Goal: Information Seeking & Learning: Learn about a topic

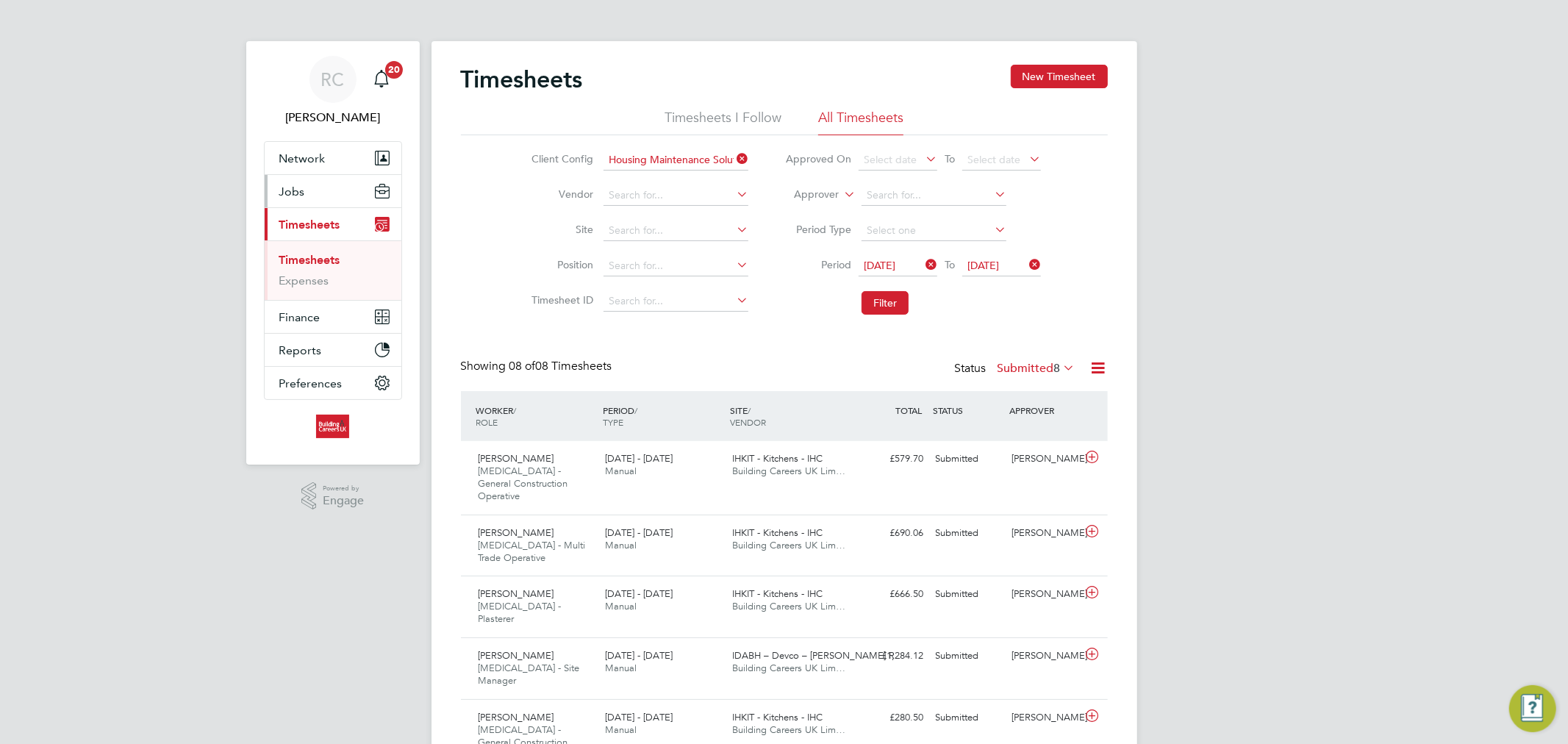
click at [337, 181] on button "Jobs" at bounding box center [333, 191] width 137 height 32
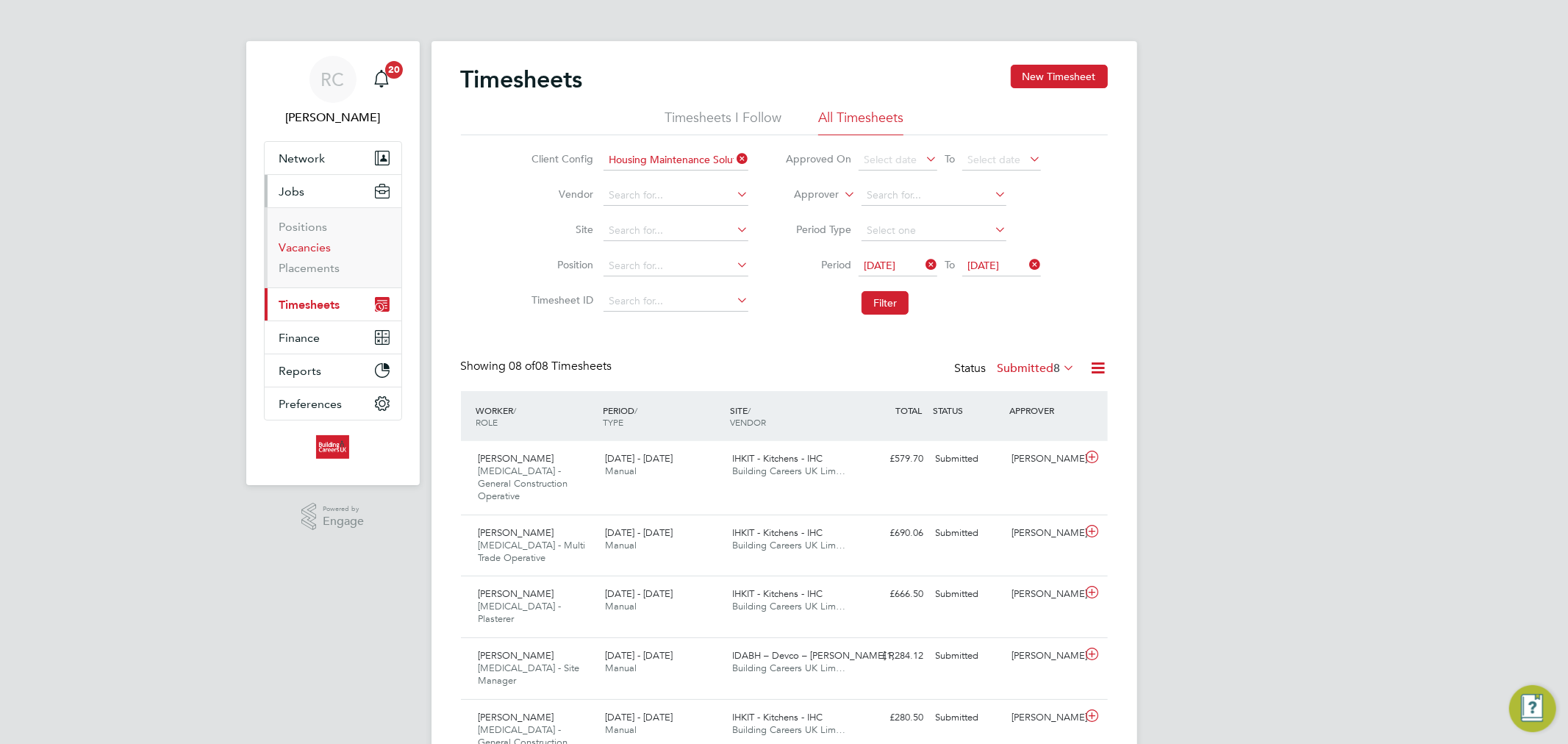
click at [327, 254] on link "Vacancies" at bounding box center [306, 247] width 52 height 14
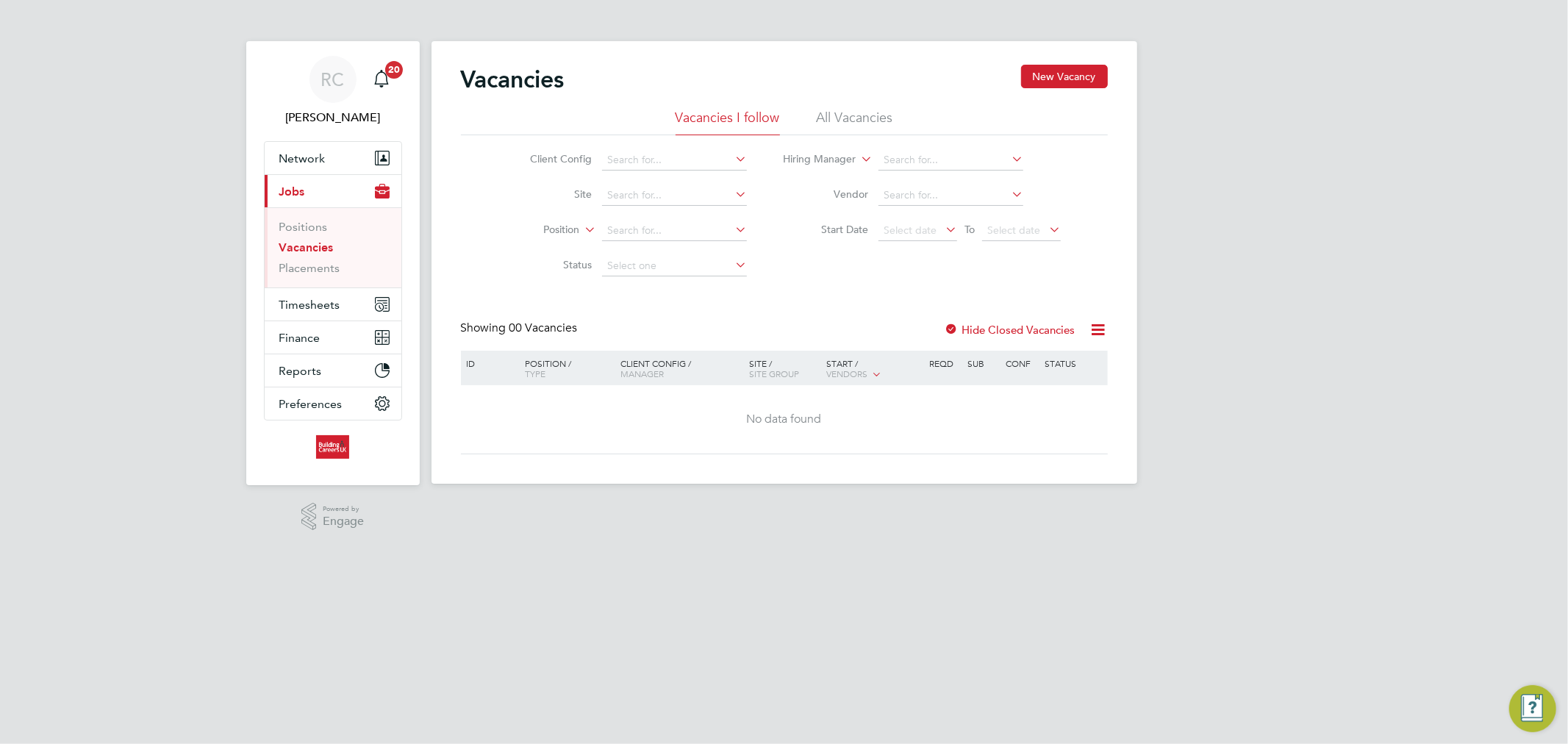
click at [814, 123] on ul "Vacancies I follow All Vacancies" at bounding box center [784, 122] width 647 height 26
click at [818, 119] on li "All Vacancies" at bounding box center [855, 122] width 76 height 26
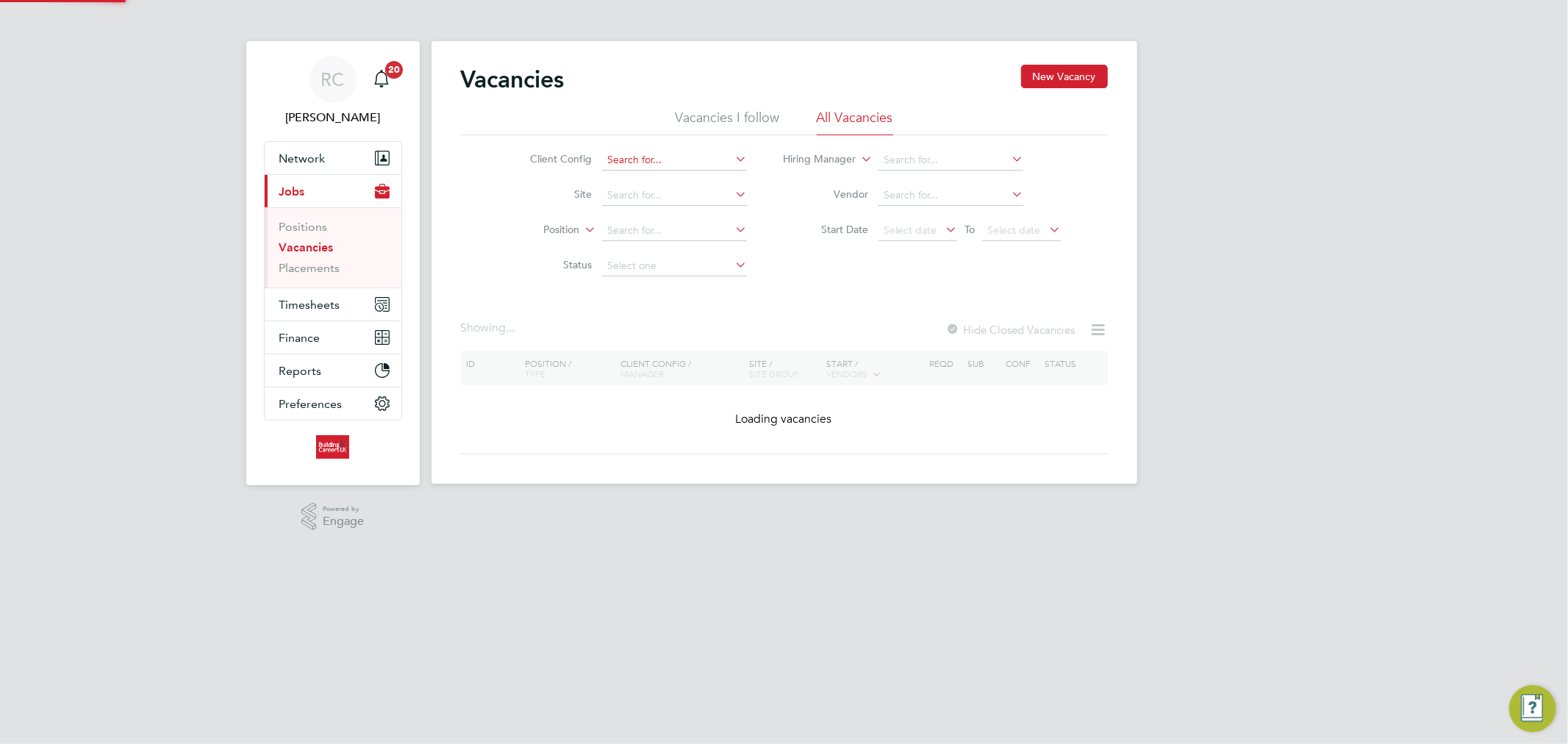
click at [637, 153] on input at bounding box center [675, 160] width 145 height 21
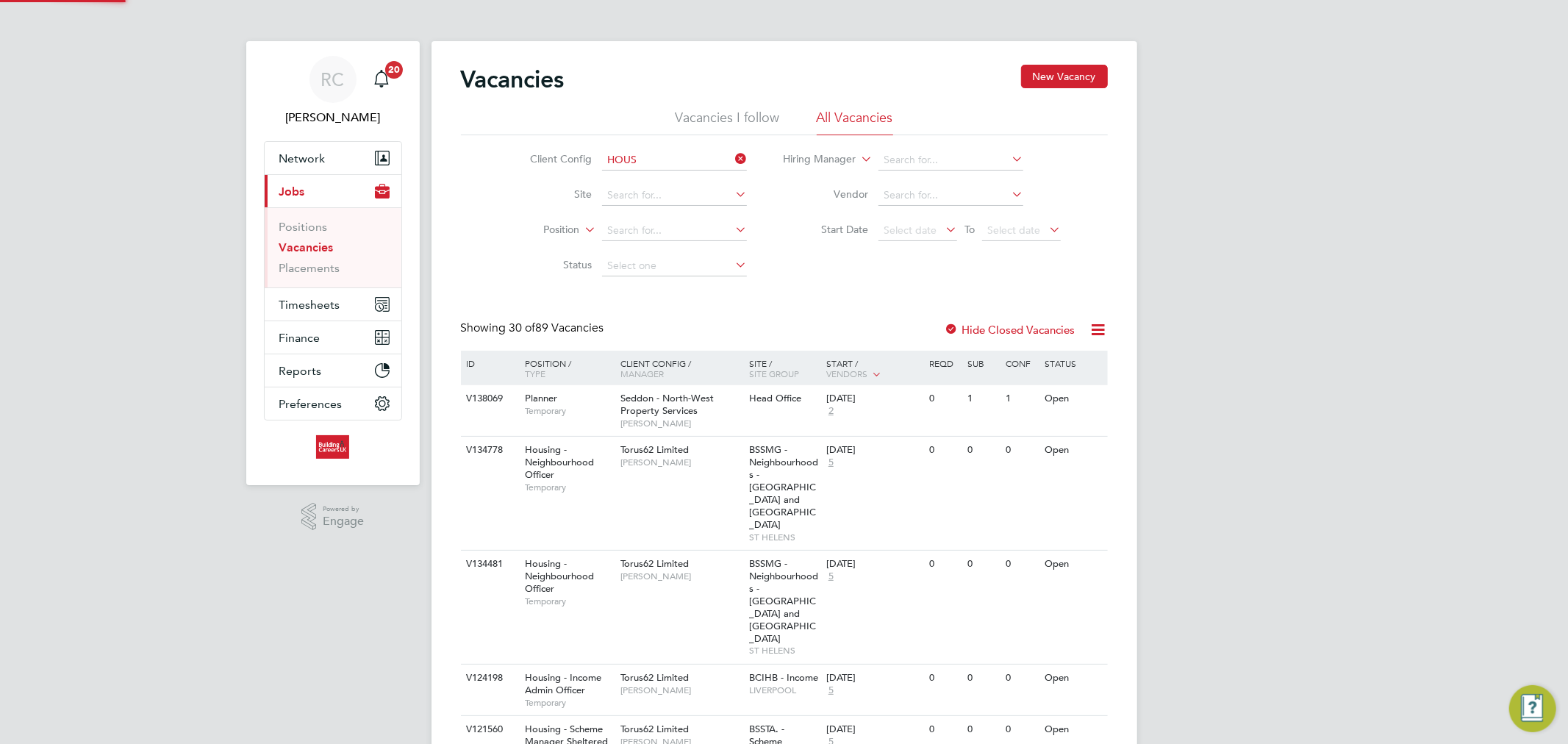
click at [632, 178] on li "Hous ing Maintenance Solutions Ltd" at bounding box center [733, 181] width 262 height 20
type input "Housing Maintenance Solutions Ltd"
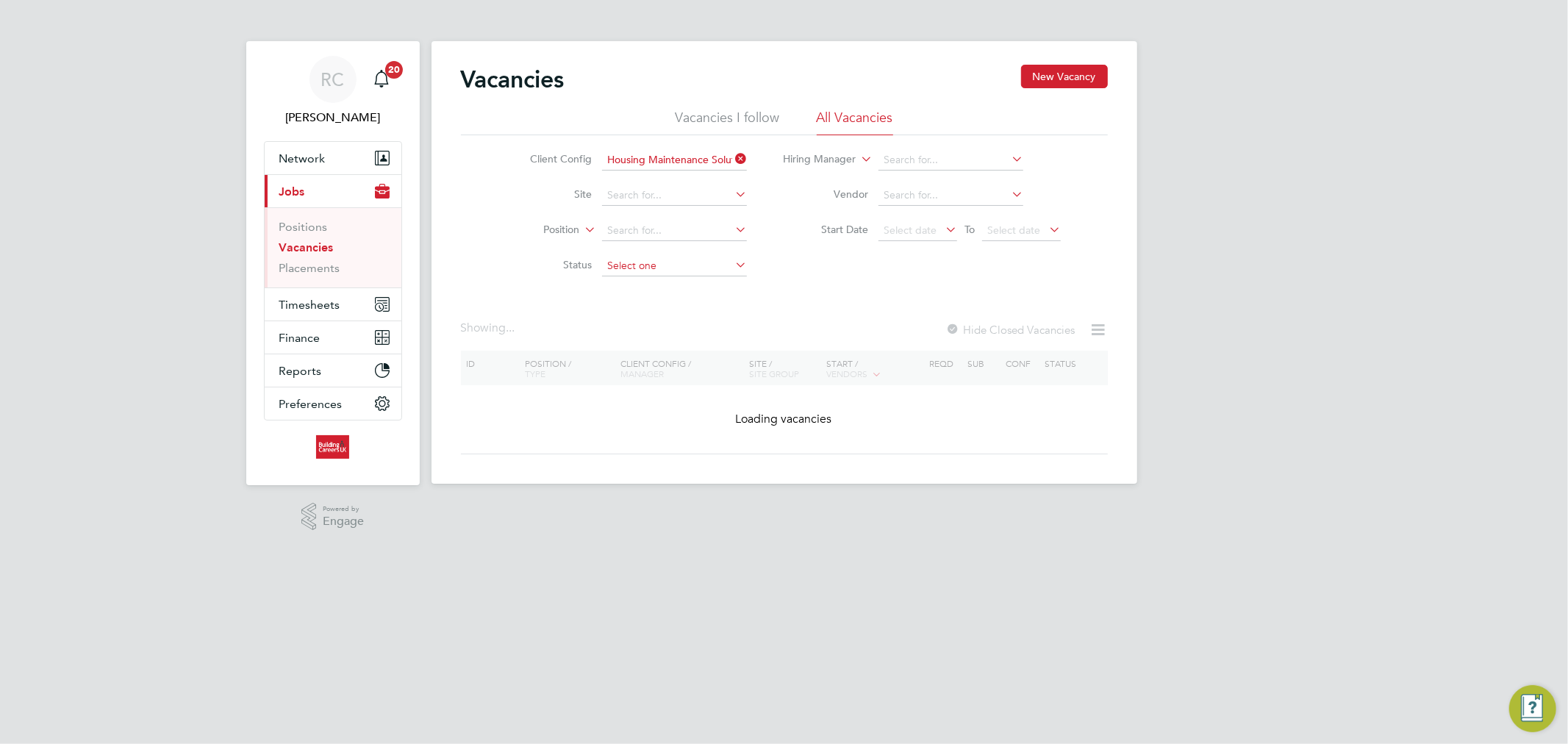
click at [647, 261] on input at bounding box center [675, 265] width 145 height 21
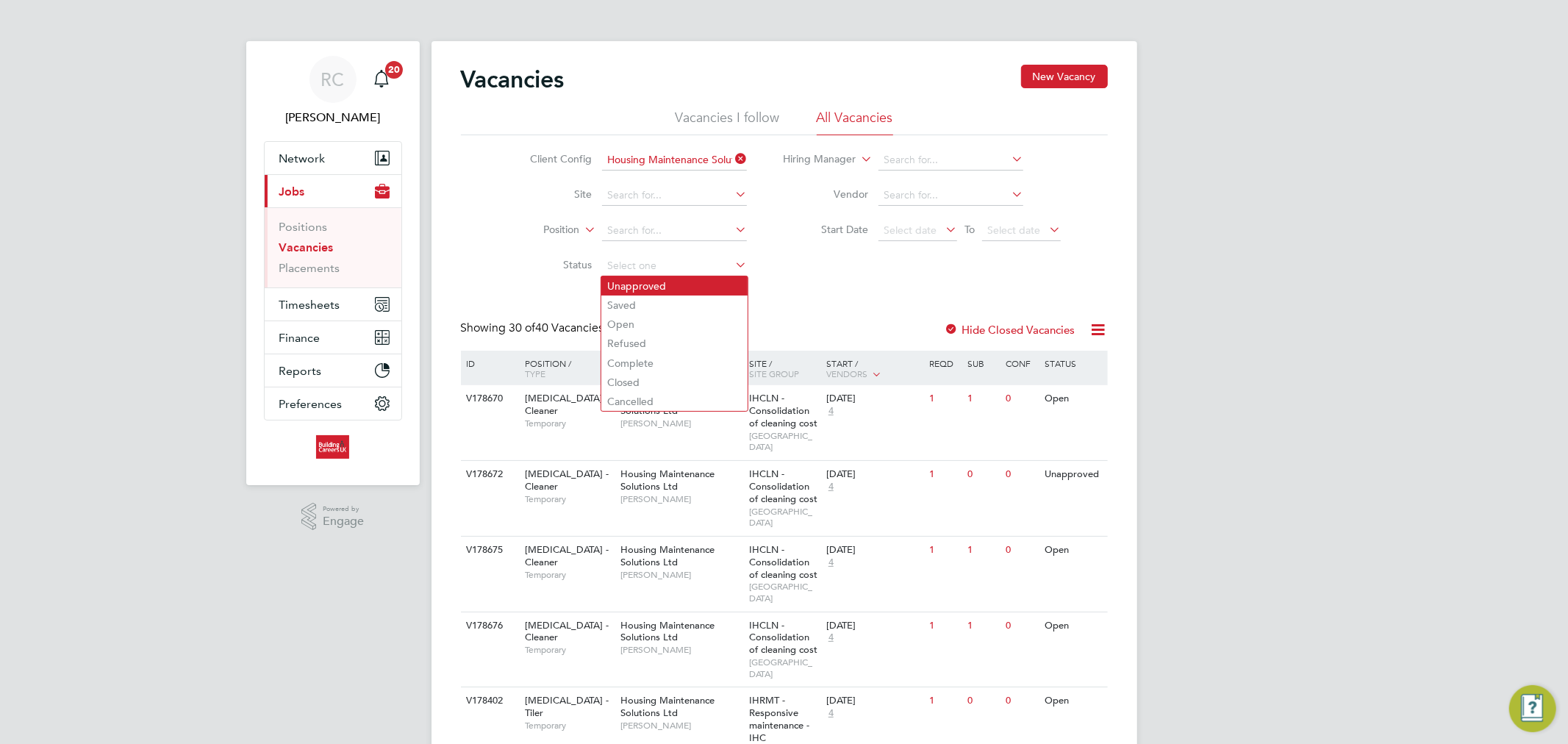
click at [645, 289] on li "Unapproved" at bounding box center [674, 286] width 146 height 19
type input "Unapproved"
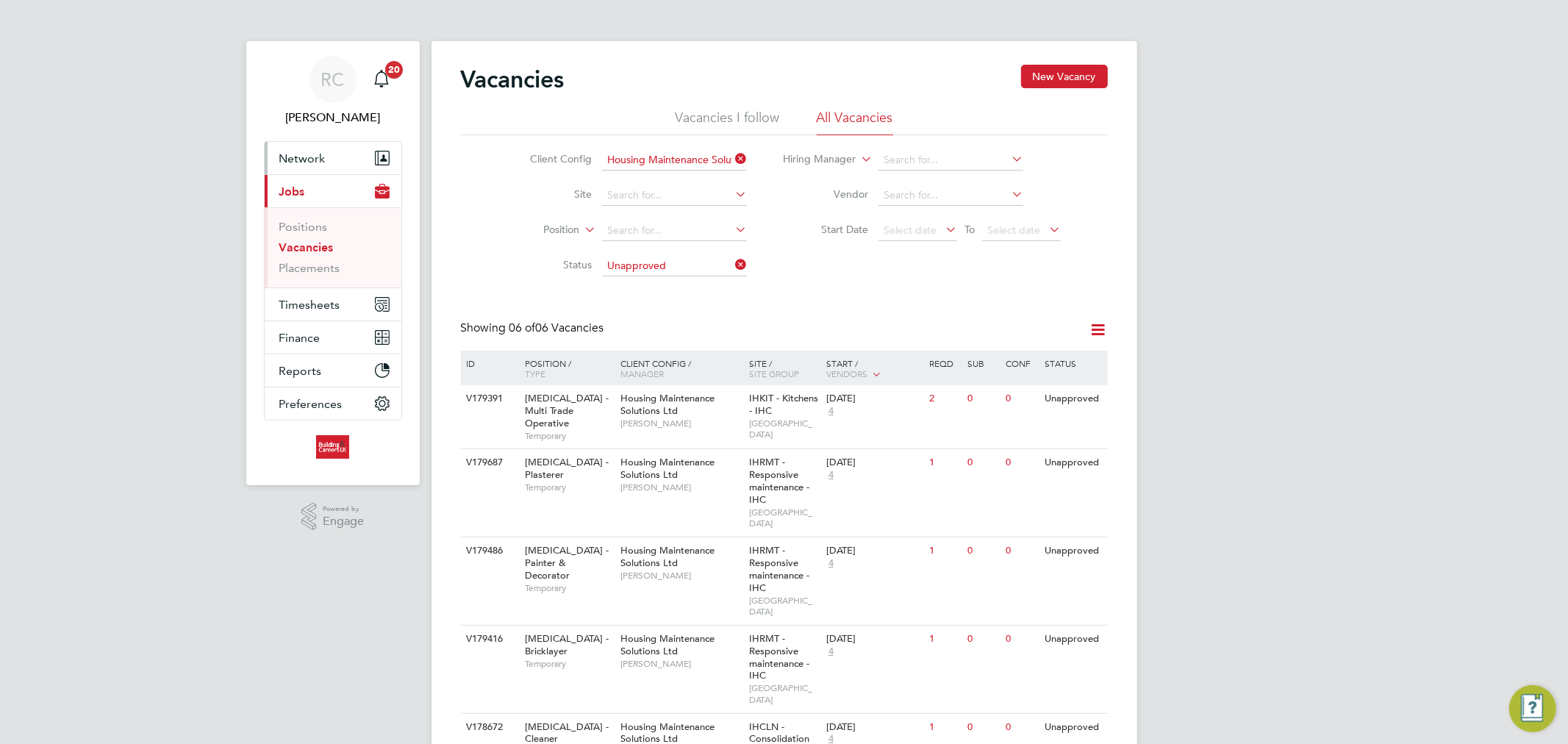
click at [321, 151] on span "Network" at bounding box center [303, 158] width 46 height 14
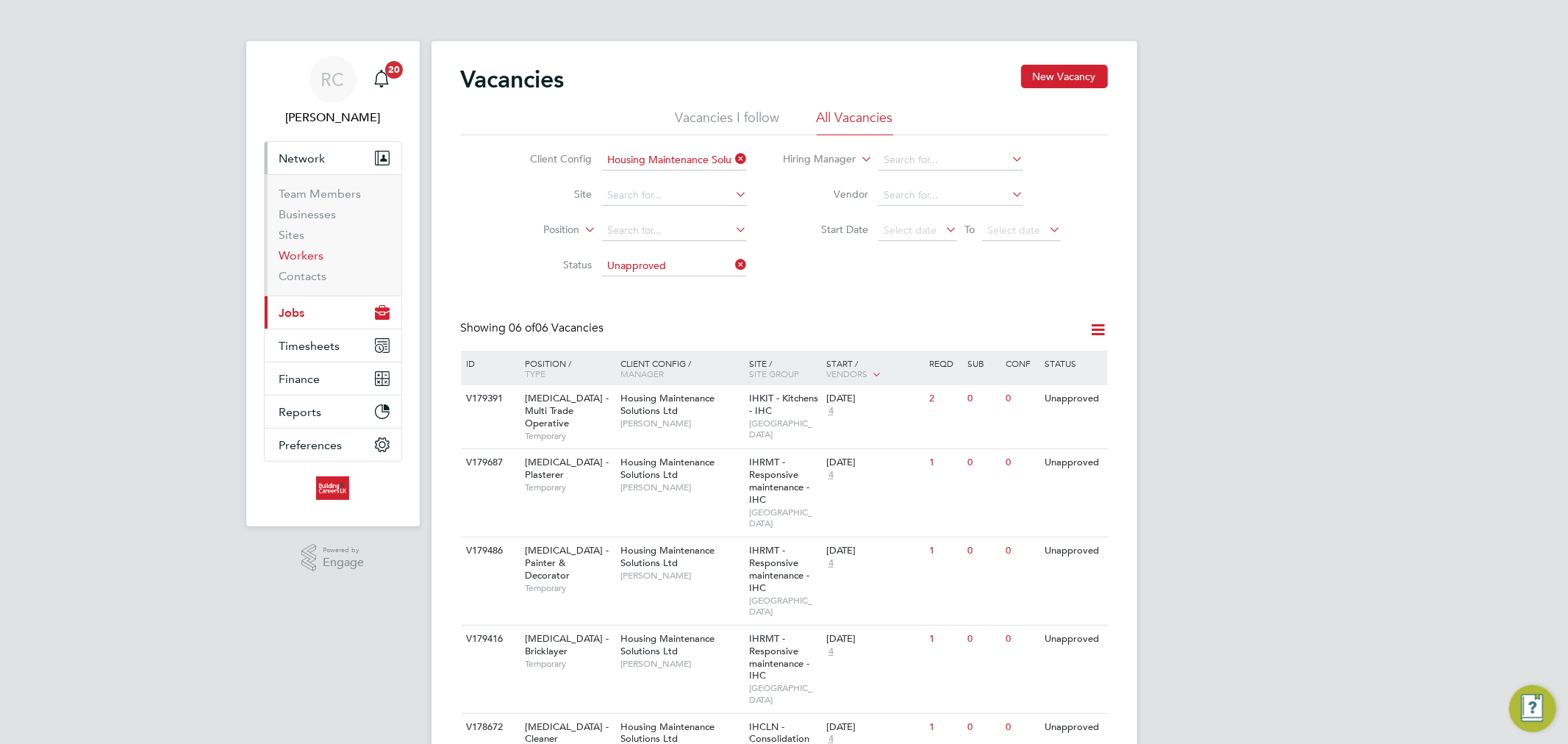
click at [306, 254] on link "Workers" at bounding box center [302, 255] width 45 height 14
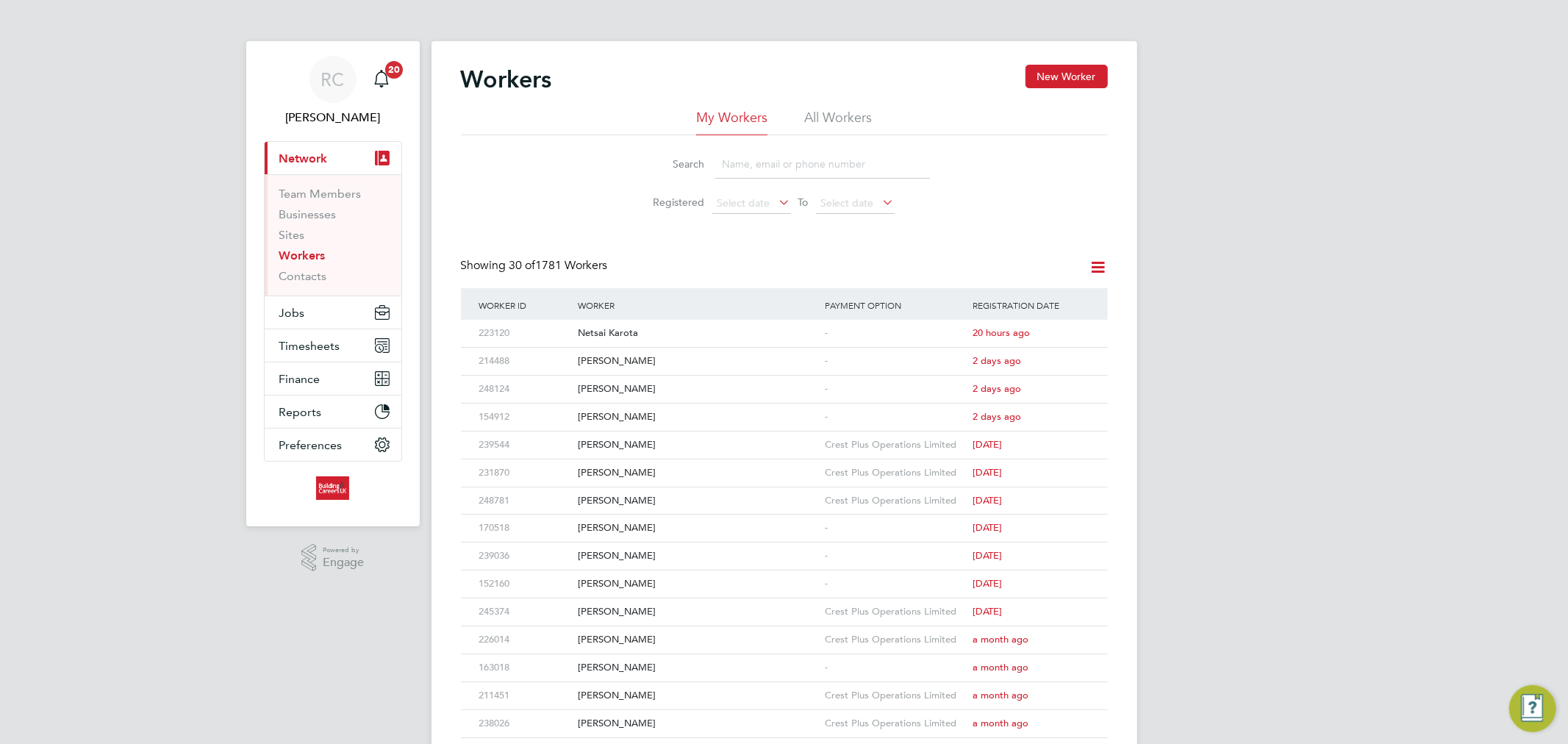
click at [811, 116] on li "All Workers" at bounding box center [838, 122] width 68 height 26
click at [780, 178] on input at bounding box center [823, 164] width 215 height 29
click at [353, 306] on button "Jobs" at bounding box center [333, 313] width 137 height 32
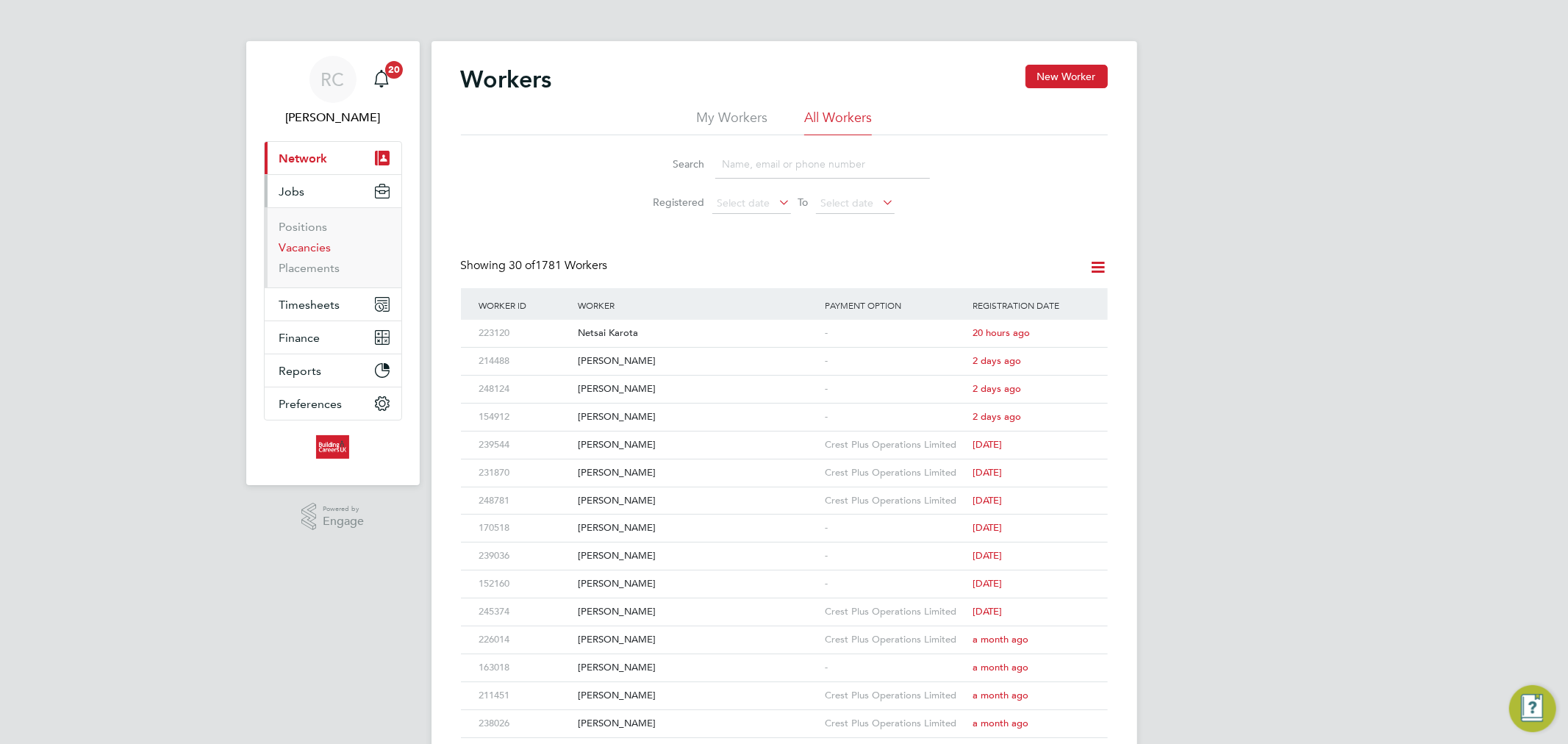
click at [323, 254] on link "Vacancies" at bounding box center [306, 247] width 52 height 14
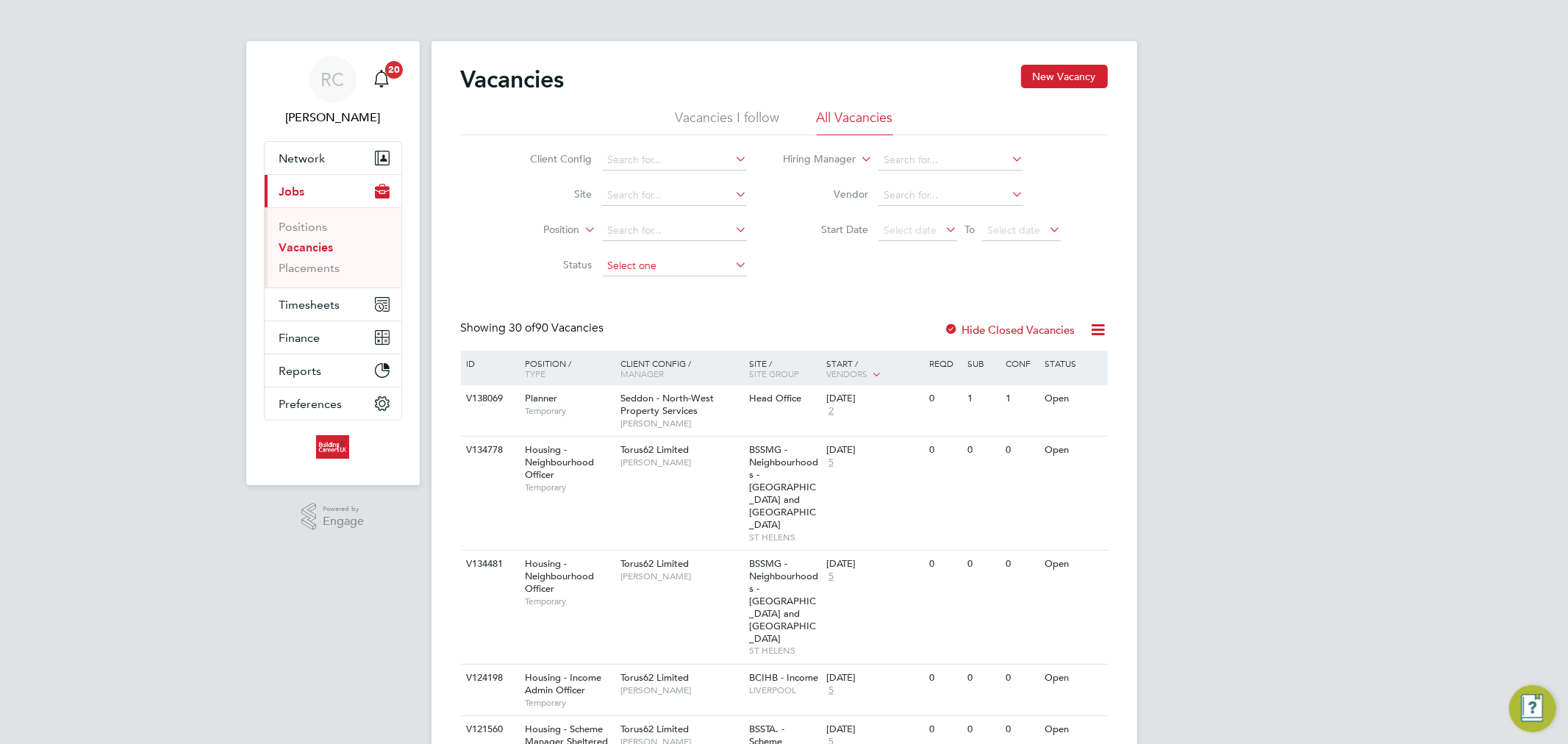
click at [652, 267] on input at bounding box center [675, 265] width 145 height 21
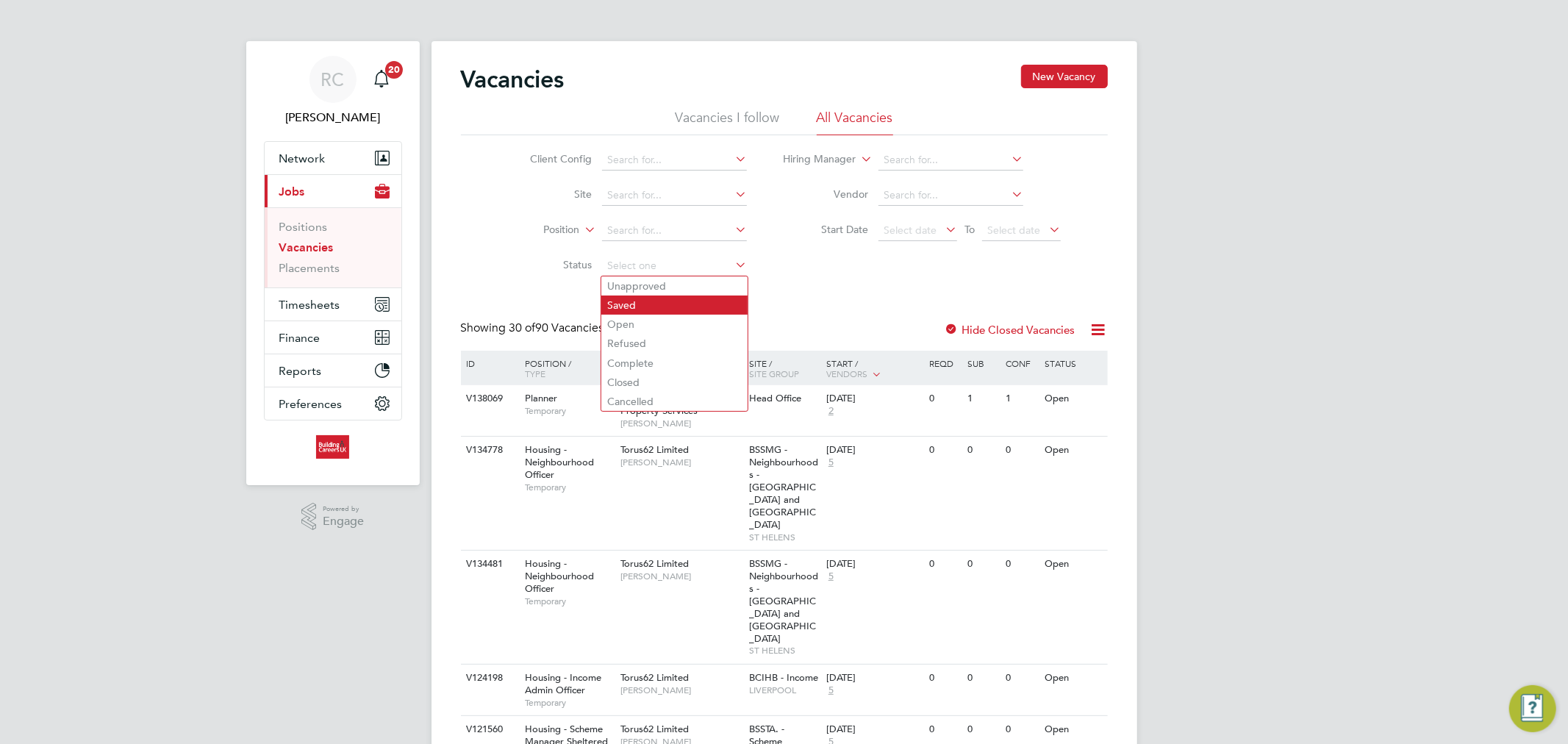
click at [652, 309] on li "Saved" at bounding box center [674, 305] width 146 height 19
type input "Saved"
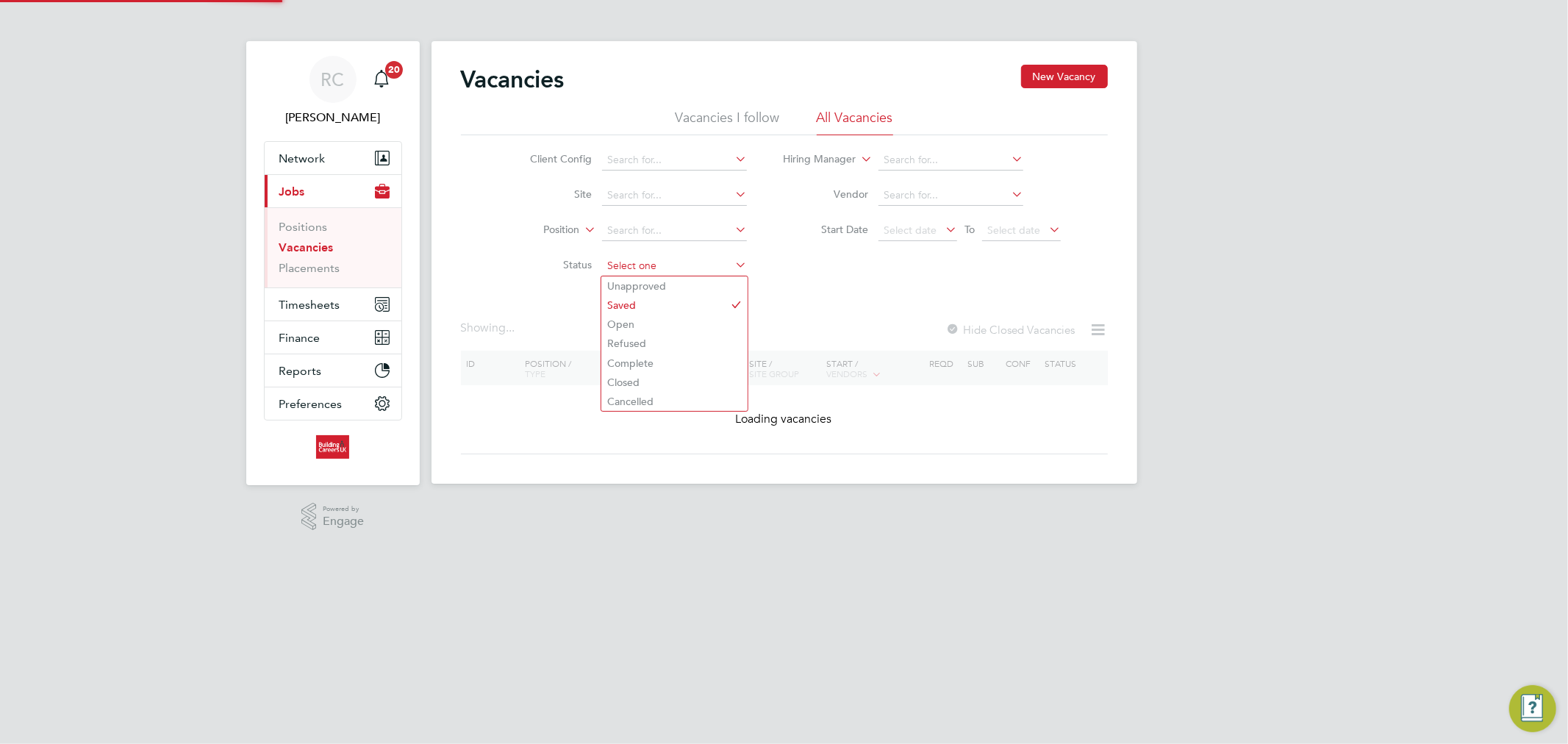
click at [647, 272] on input at bounding box center [675, 265] width 145 height 21
drag, startPoint x: 637, startPoint y: 320, endPoint x: 628, endPoint y: 240, distance: 80.5
click at [635, 320] on li "Open" at bounding box center [674, 324] width 146 height 19
type input "Open"
click at [649, 167] on input at bounding box center [675, 160] width 145 height 21
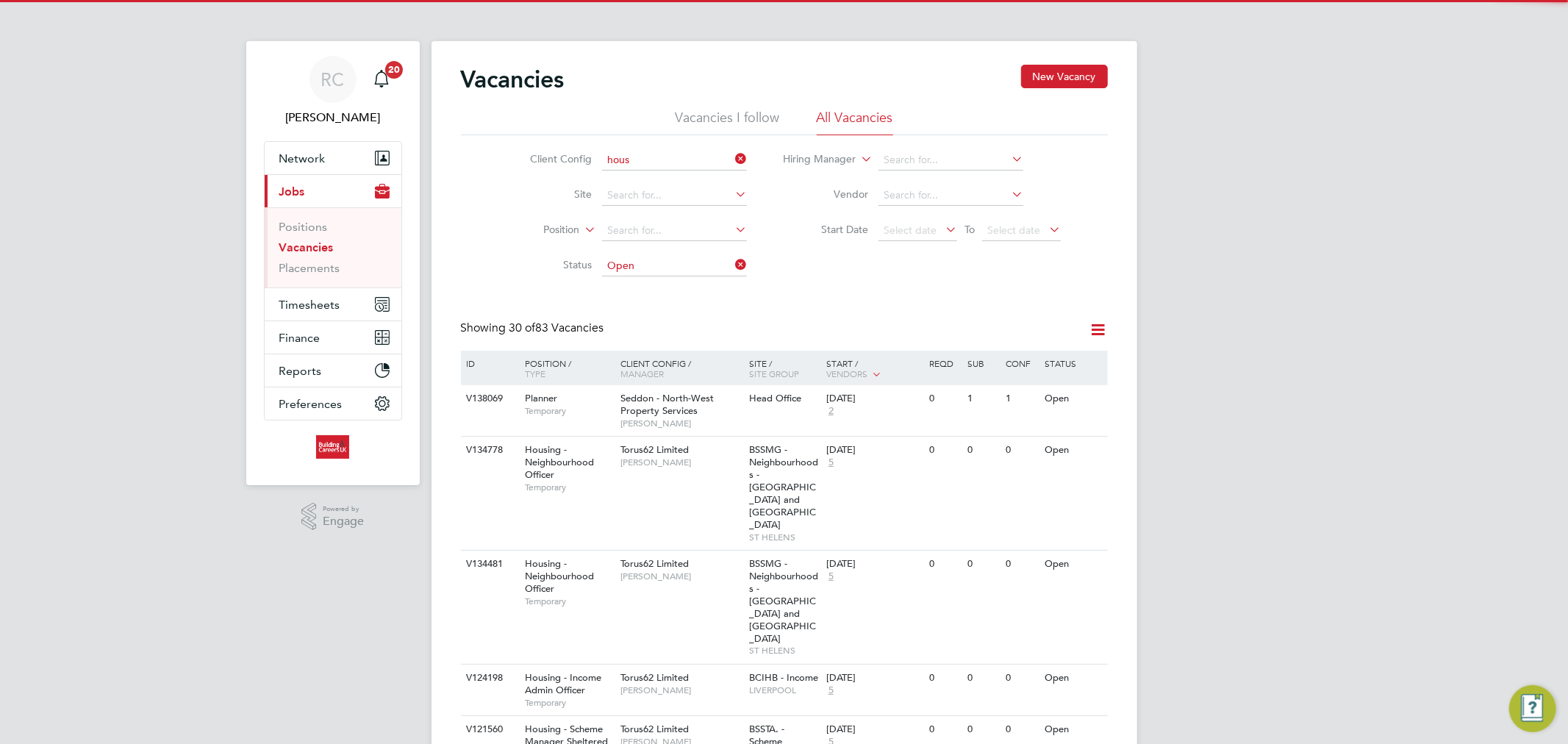
click at [665, 171] on li "Hous ing Maintenance Solutions Ltd" at bounding box center [733, 181] width 262 height 20
type input "Housing Maintenance Solutions Ltd"
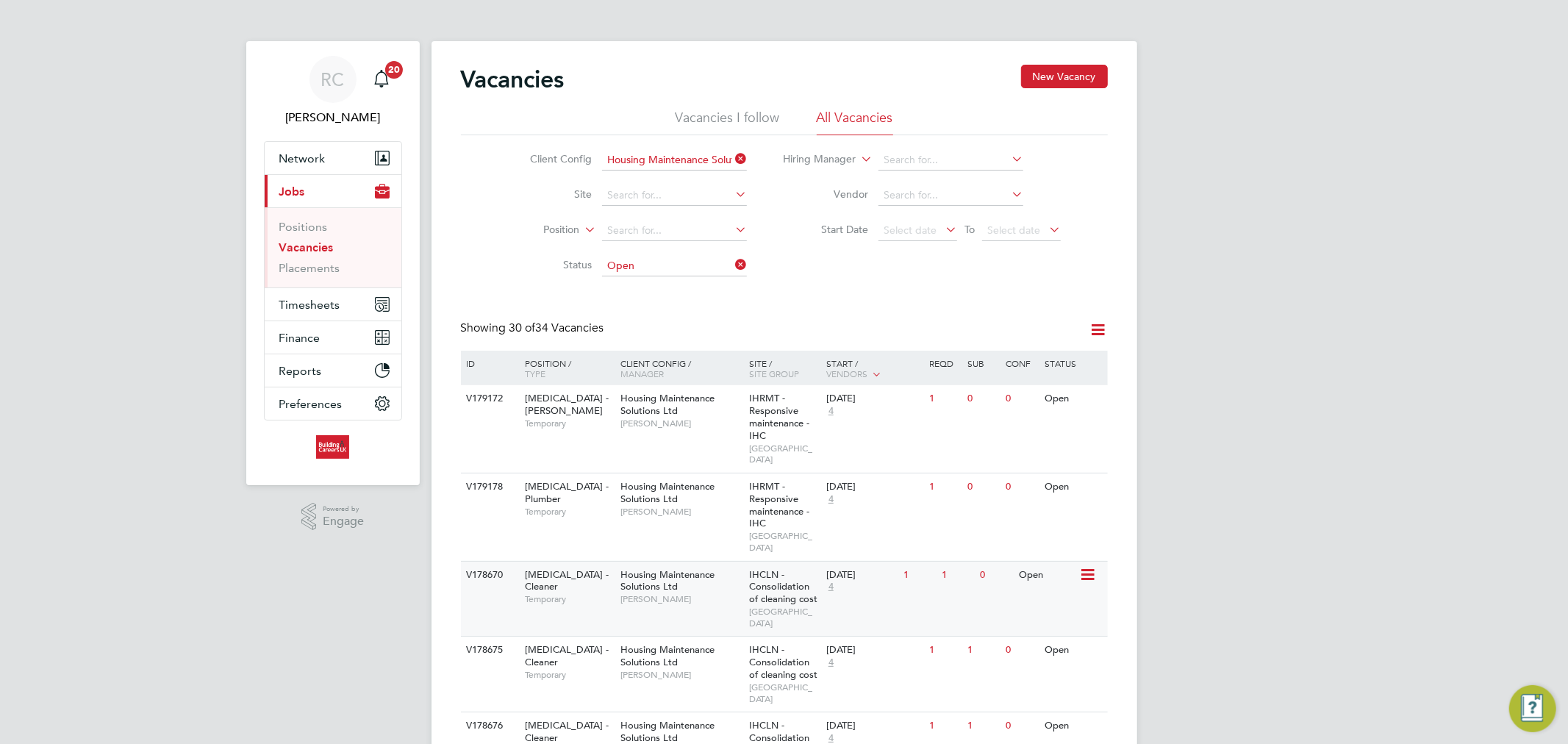
click at [695, 584] on div "Housing Maintenance Solutions Ltd [PERSON_NAME] Ebden" at bounding box center [681, 587] width 129 height 51
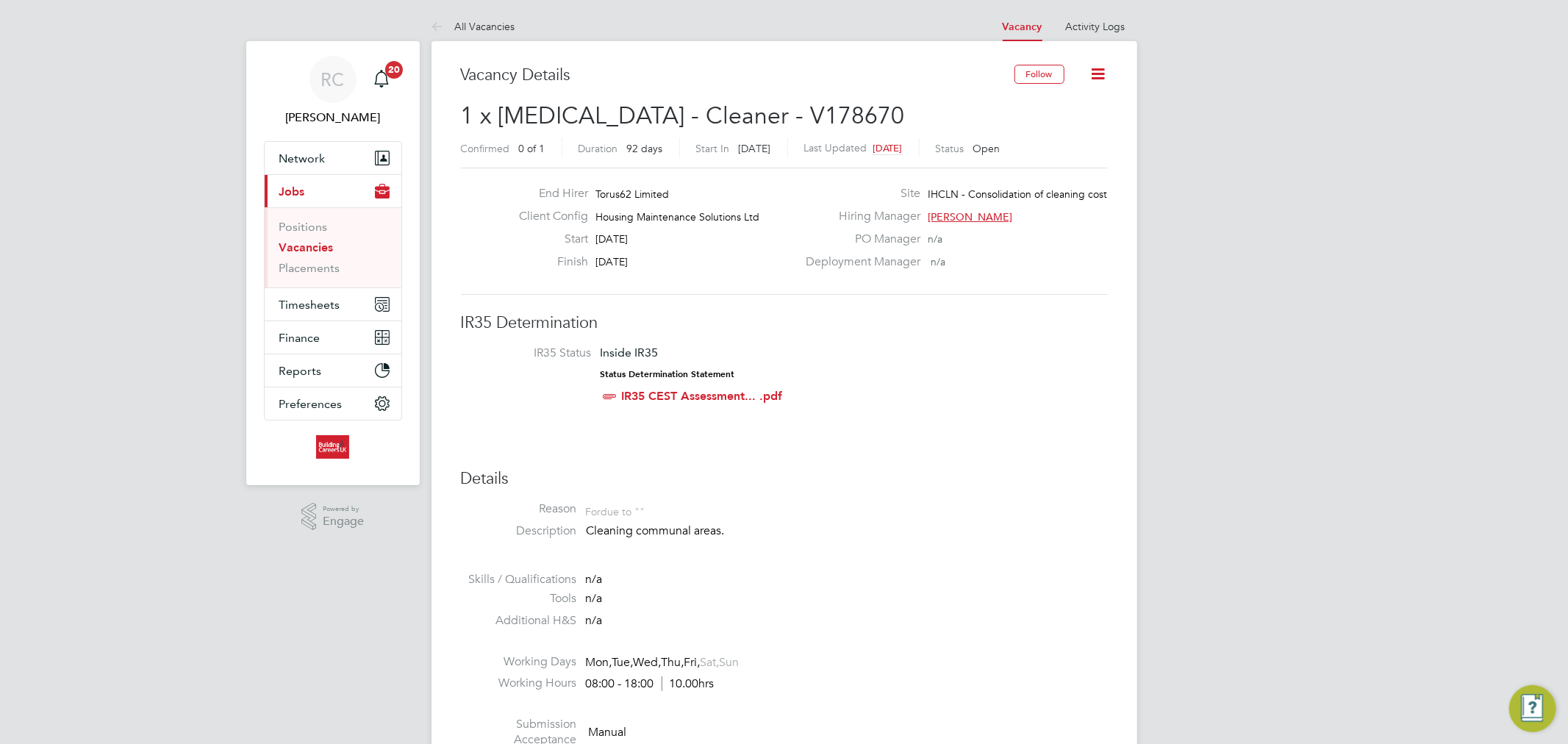
scroll to position [571, 0]
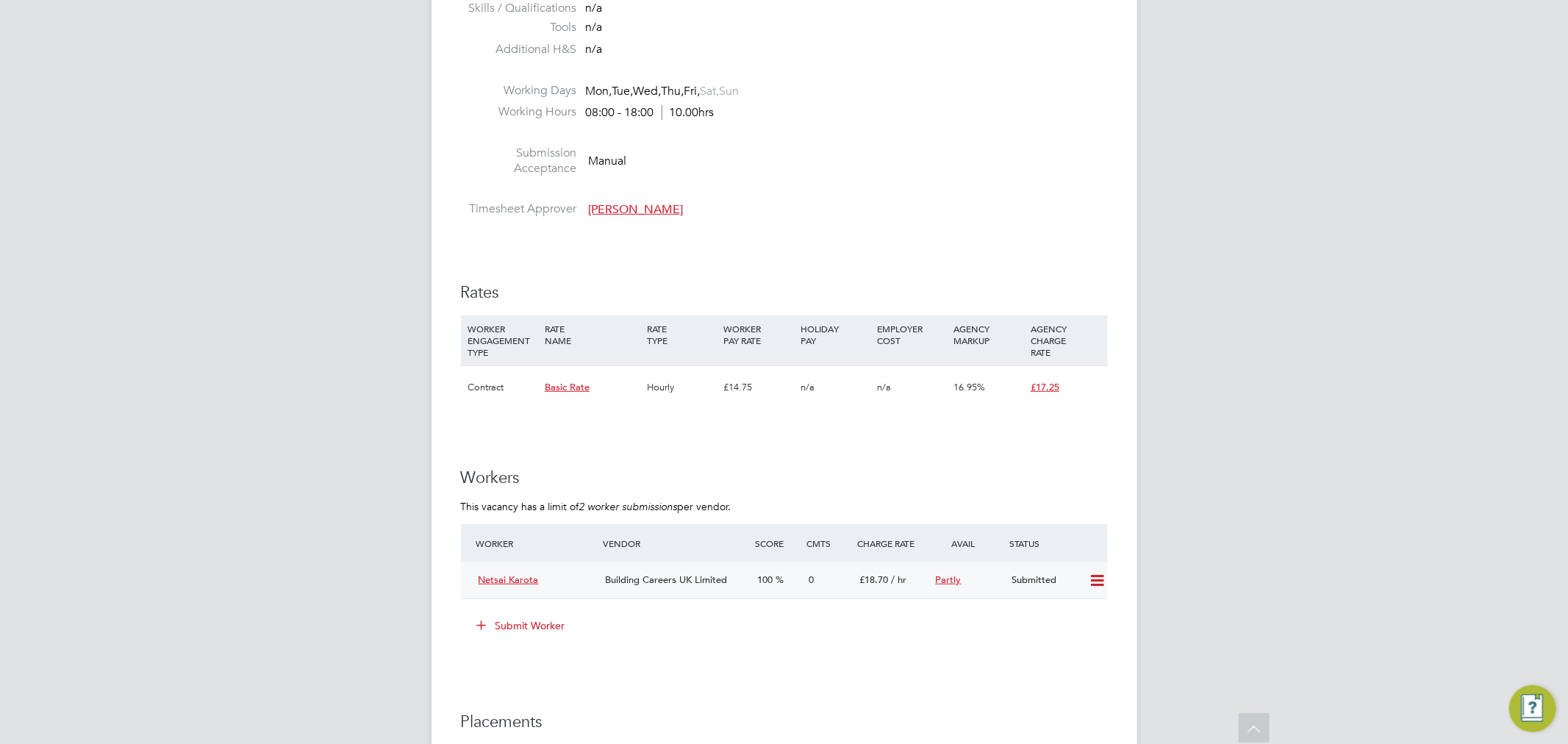
click at [1096, 576] on icon at bounding box center [1097, 580] width 19 height 12
click at [1201, 502] on div "RC Rhys Cook Notifications 20 Applications: Network Team Members Businesses Sit…" at bounding box center [784, 485] width 1568 height 2112
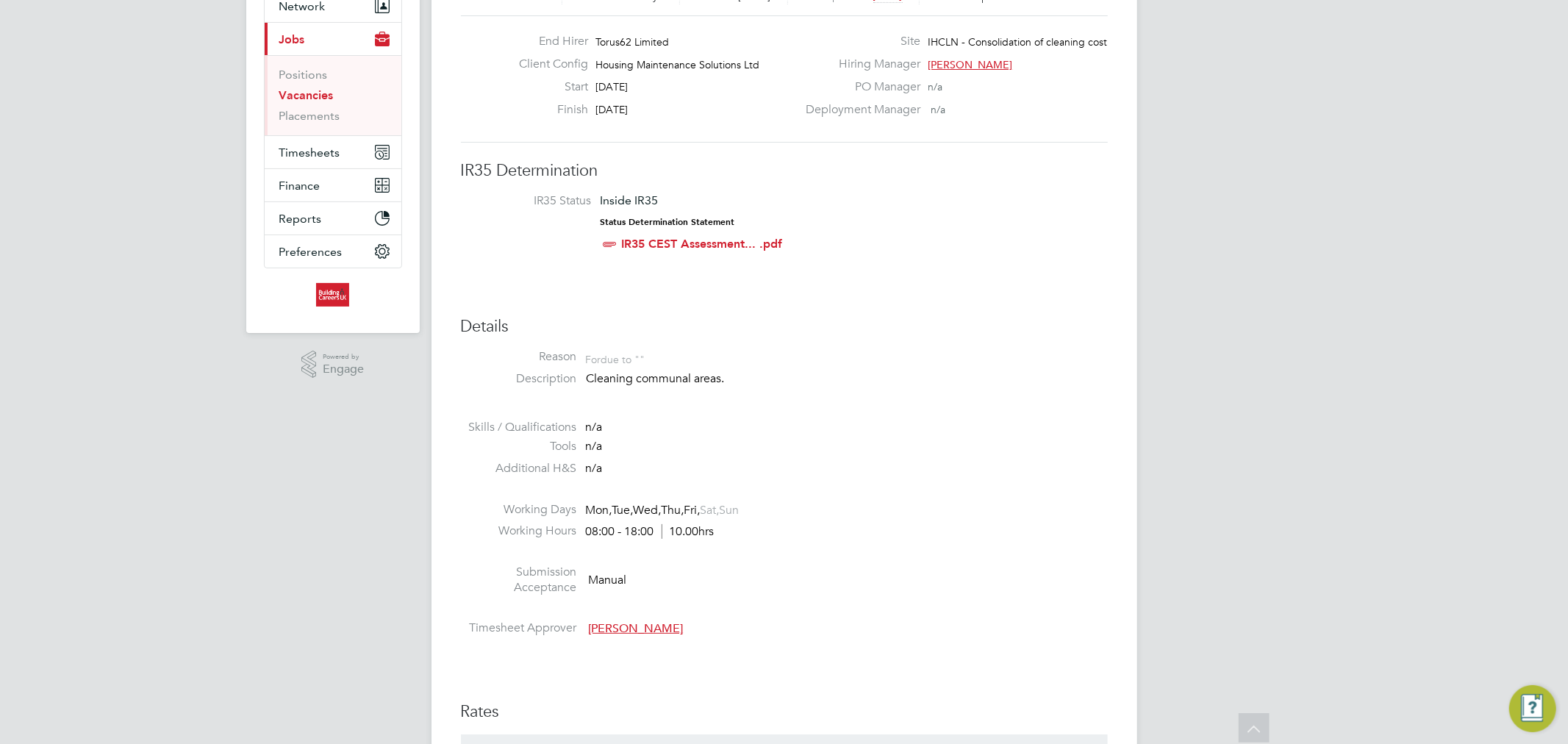
scroll to position [0, 0]
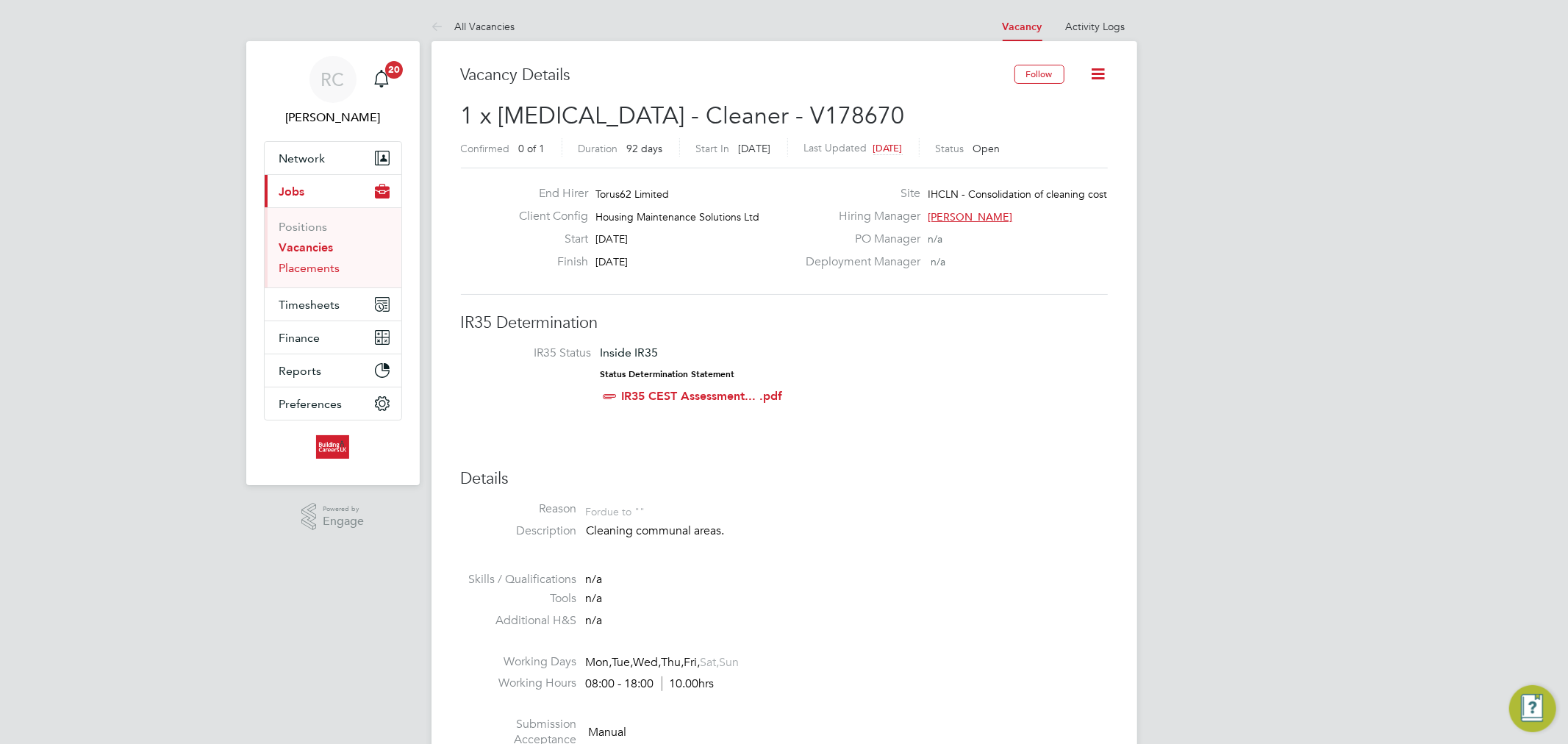
click at [284, 262] on link "Placements" at bounding box center [310, 268] width 61 height 14
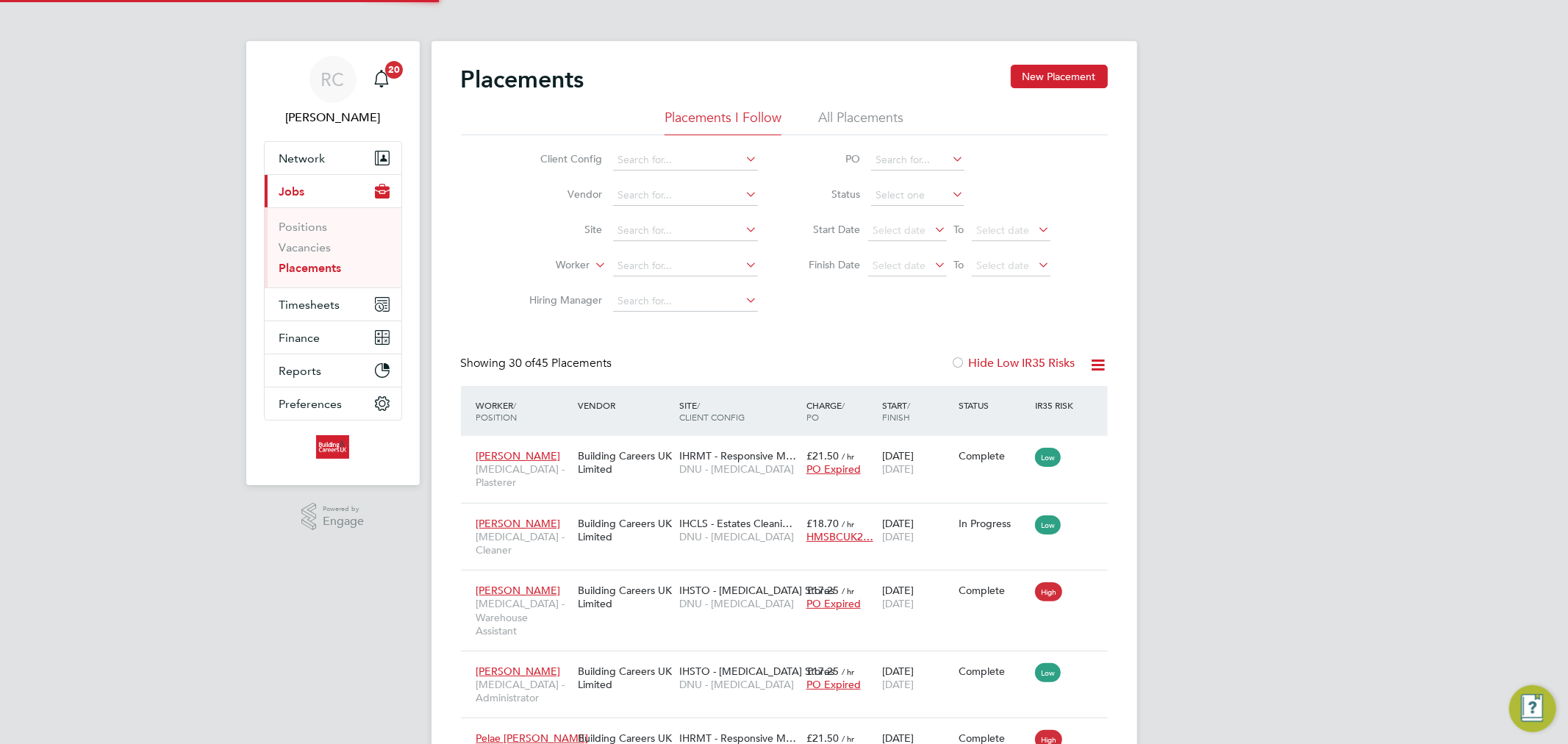
scroll to position [41, 128]
click at [320, 246] on link "Vacancies" at bounding box center [306, 247] width 52 height 14
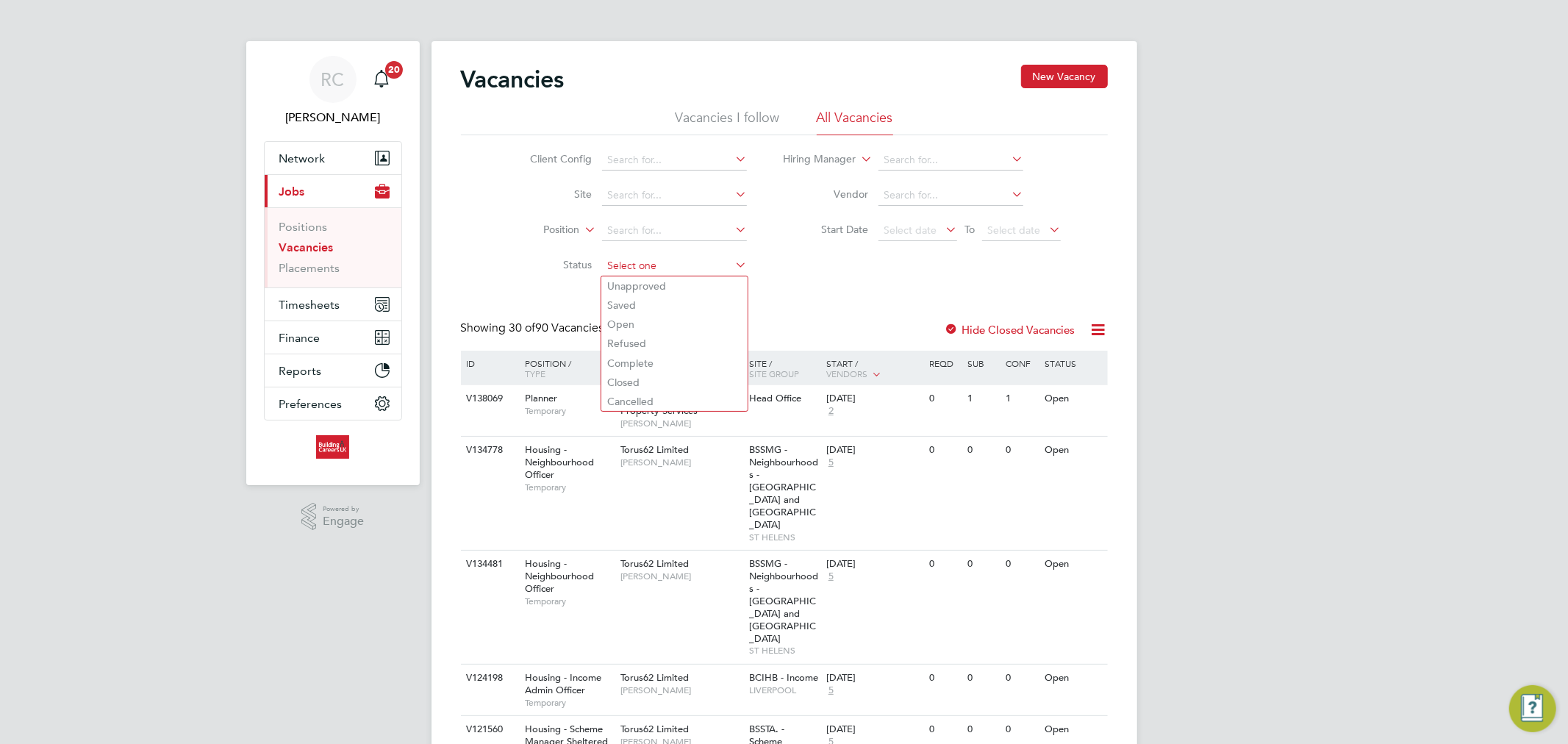
click at [671, 259] on input at bounding box center [675, 265] width 145 height 21
click at [648, 317] on li "Open" at bounding box center [674, 324] width 146 height 19
type input "Open"
click at [699, 156] on input at bounding box center [675, 160] width 145 height 21
click at [685, 179] on li "Hous ing Maintenance Solutions Ltd" at bounding box center [733, 181] width 262 height 20
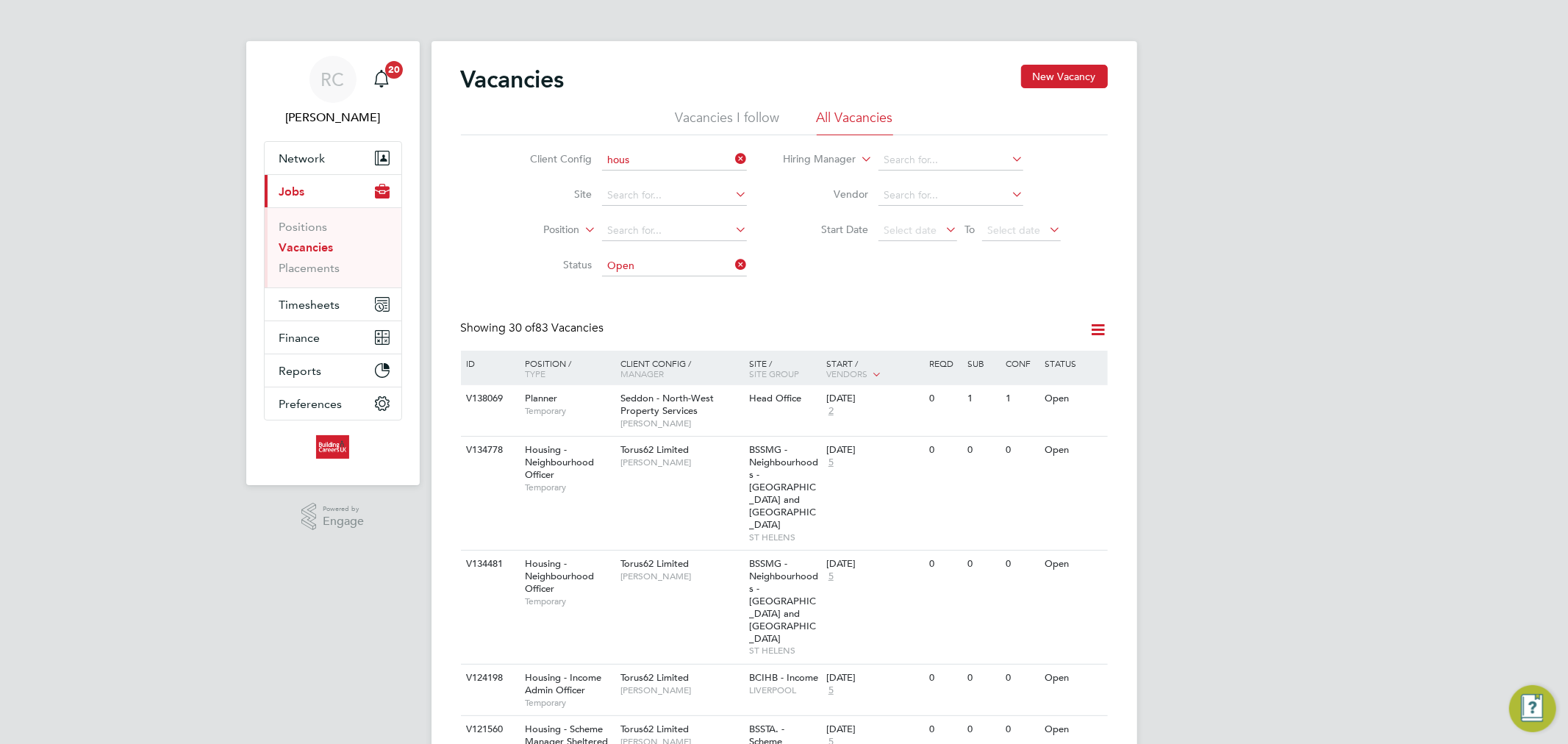
type input "Housing Maintenance Solutions Ltd"
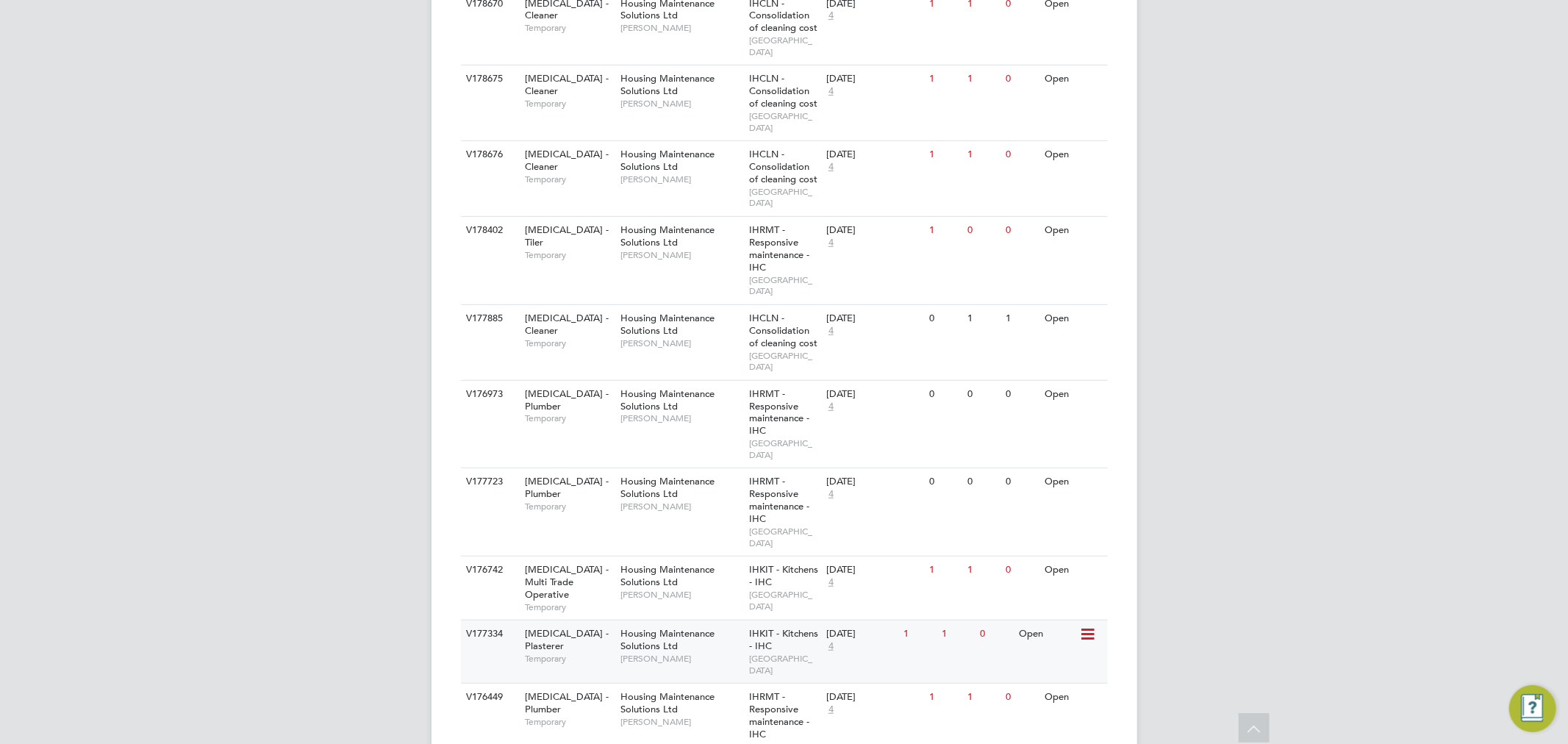
click at [692, 653] on span "[PERSON_NAME]" at bounding box center [681, 658] width 121 height 12
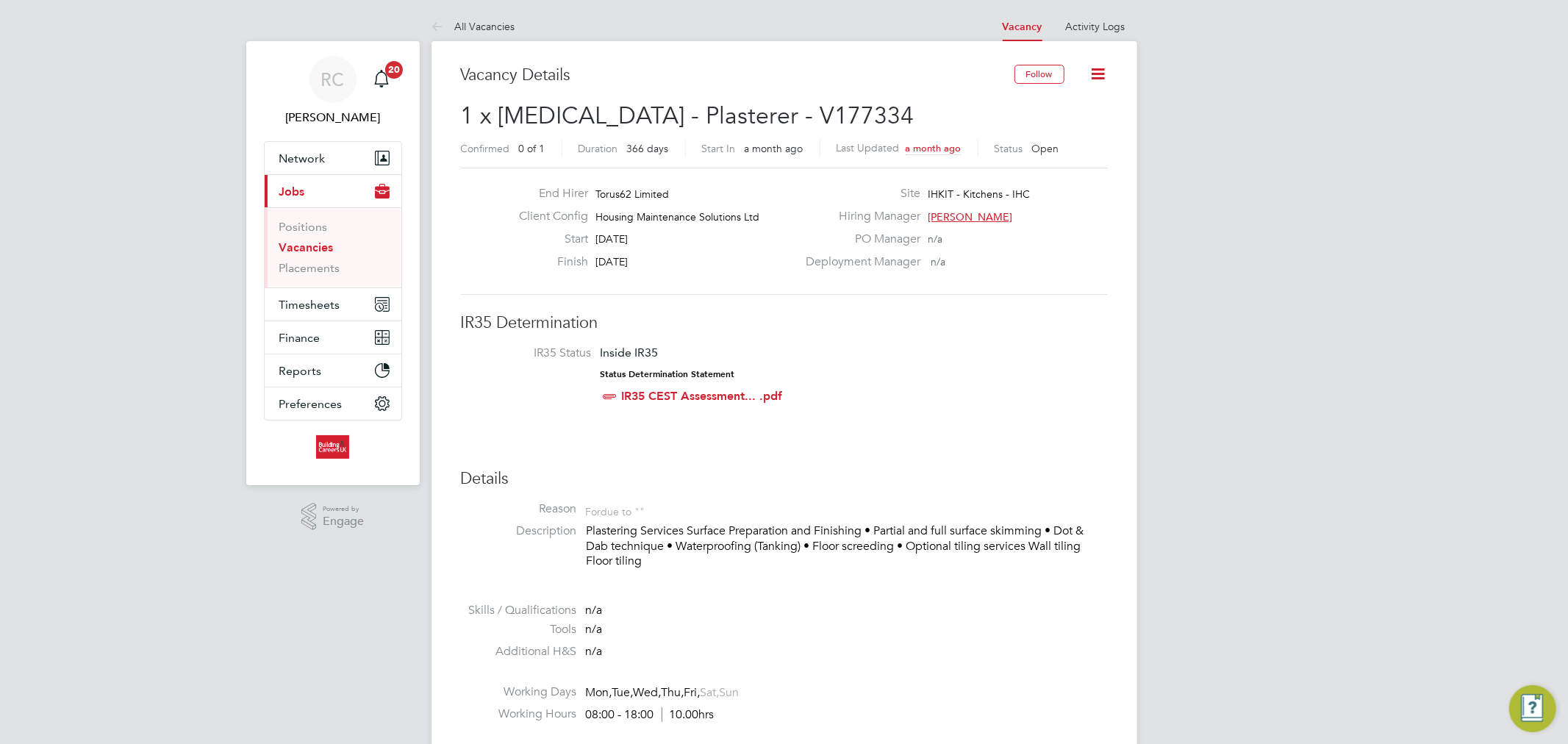
click at [316, 254] on link "Vacancies" at bounding box center [306, 247] width 54 height 14
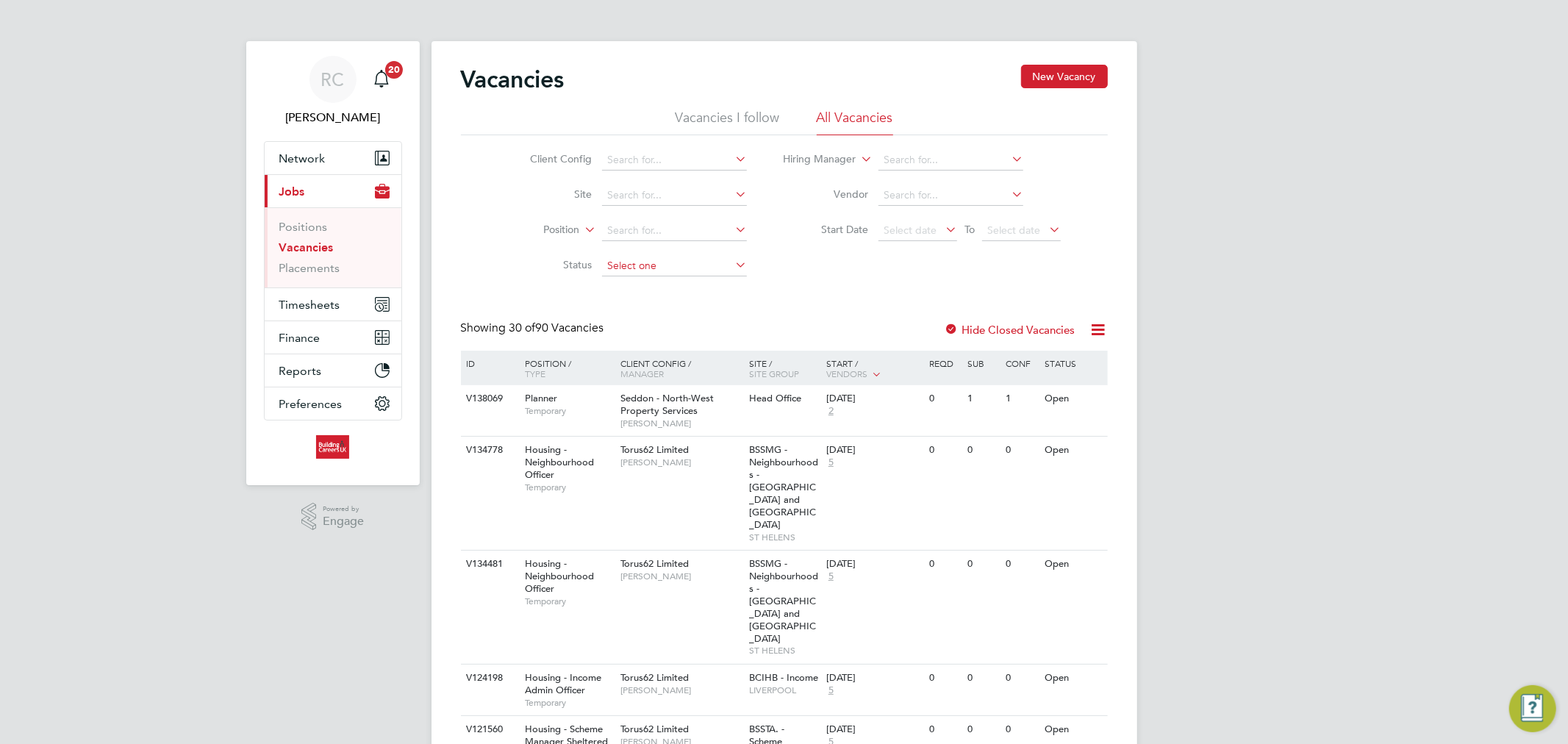
click at [659, 255] on input at bounding box center [675, 265] width 145 height 21
click at [667, 226] on input at bounding box center [675, 231] width 145 height 21
click at [681, 155] on input at bounding box center [675, 160] width 145 height 21
type input "p"
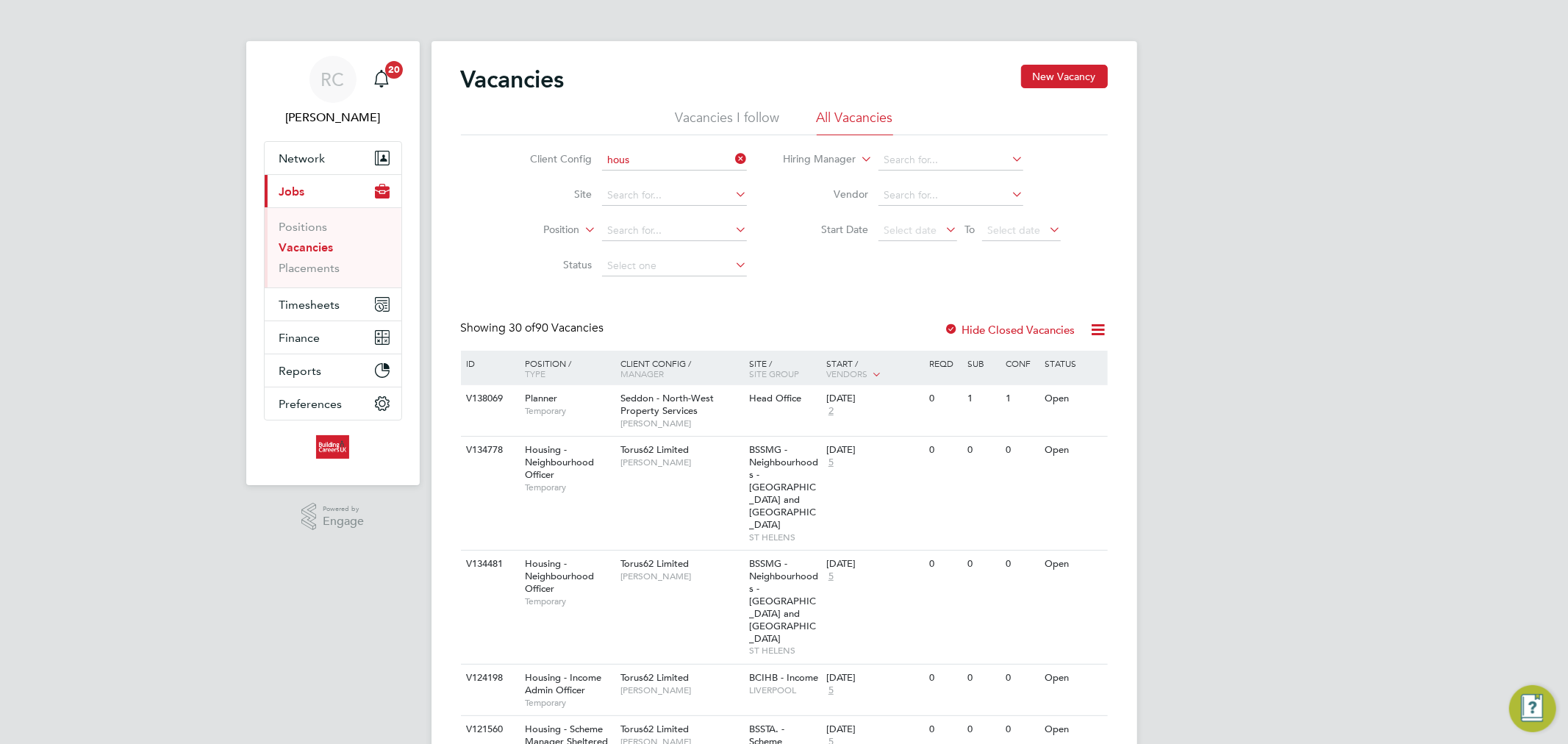
click at [684, 172] on li "Hous ing Maintenance Solutions Ltd" at bounding box center [733, 181] width 262 height 20
type input "Housing Maintenance Solutions Ltd"
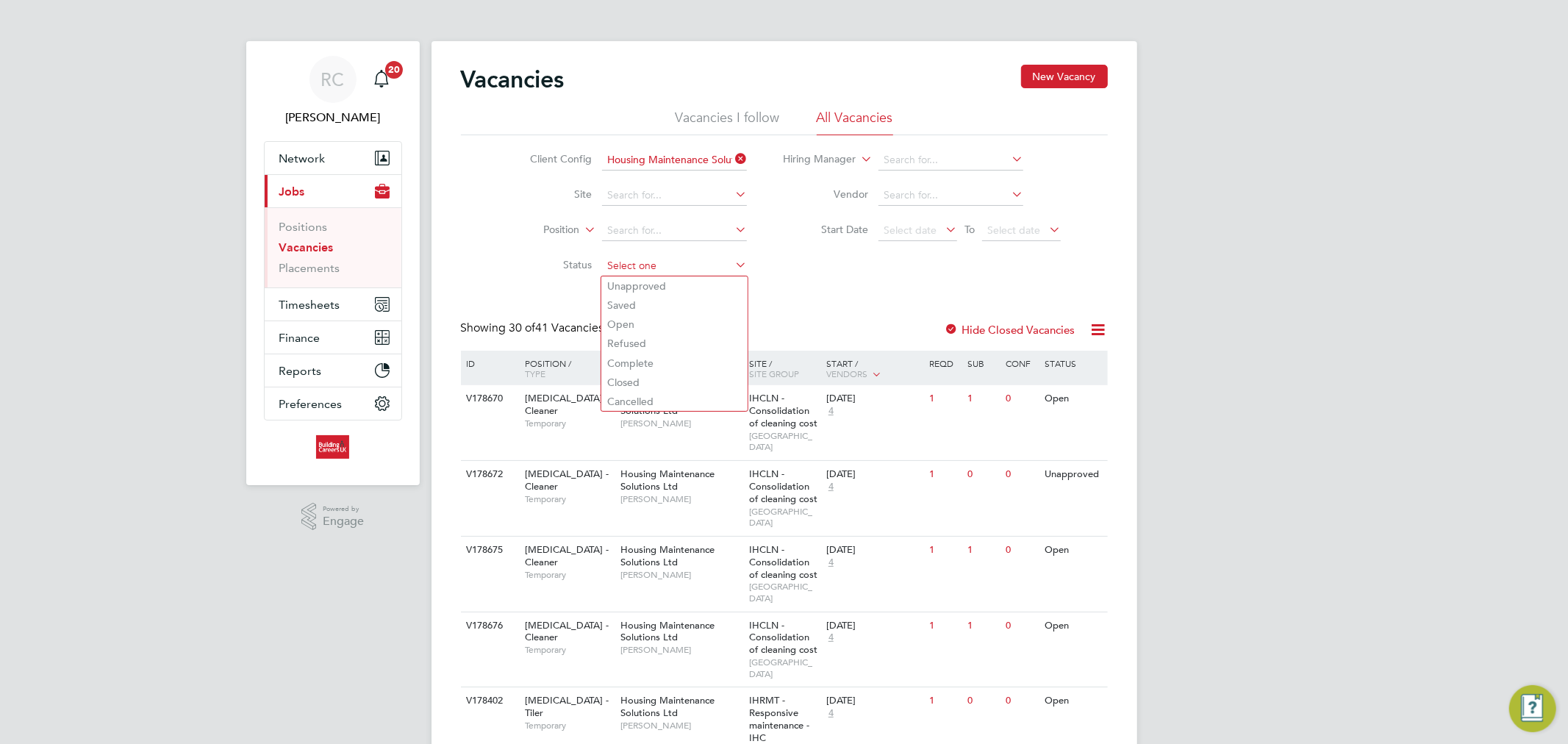
click at [689, 265] on input at bounding box center [675, 265] width 145 height 21
click at [682, 317] on li "Open" at bounding box center [674, 324] width 146 height 19
type input "Open"
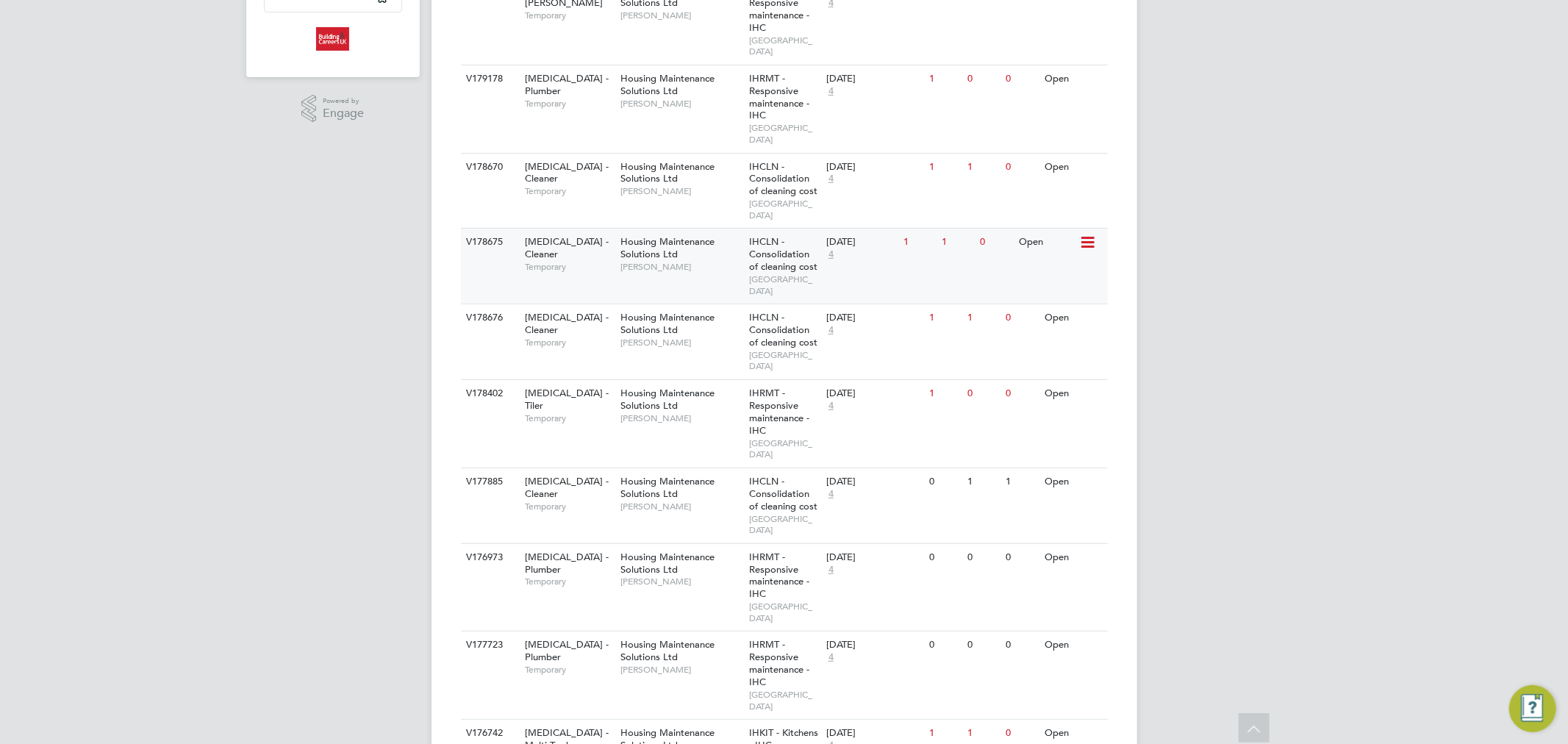
scroll to position [489, 0]
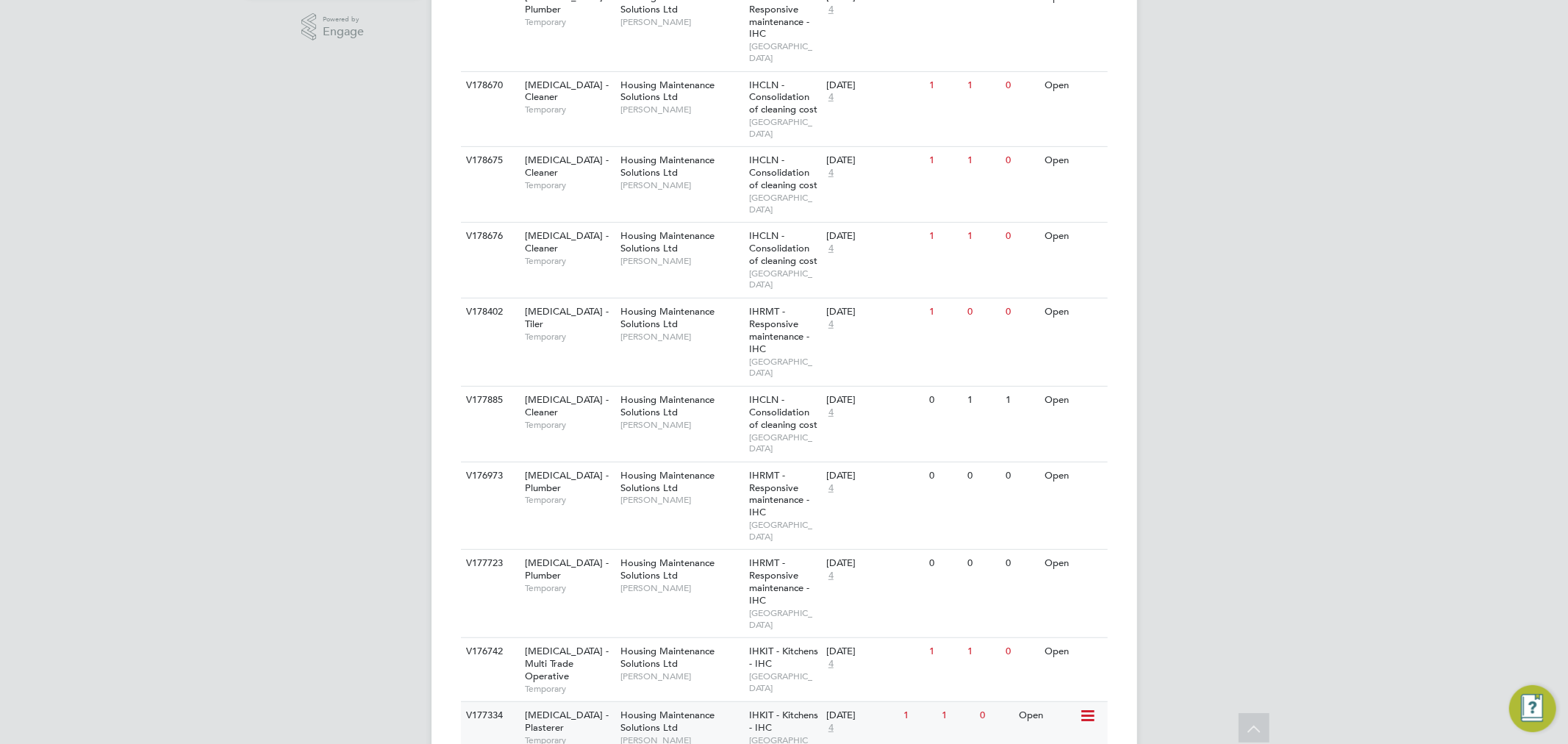
click at [740, 702] on div "Housing Maintenance Solutions Ltd Karl Sandford" at bounding box center [681, 727] width 129 height 51
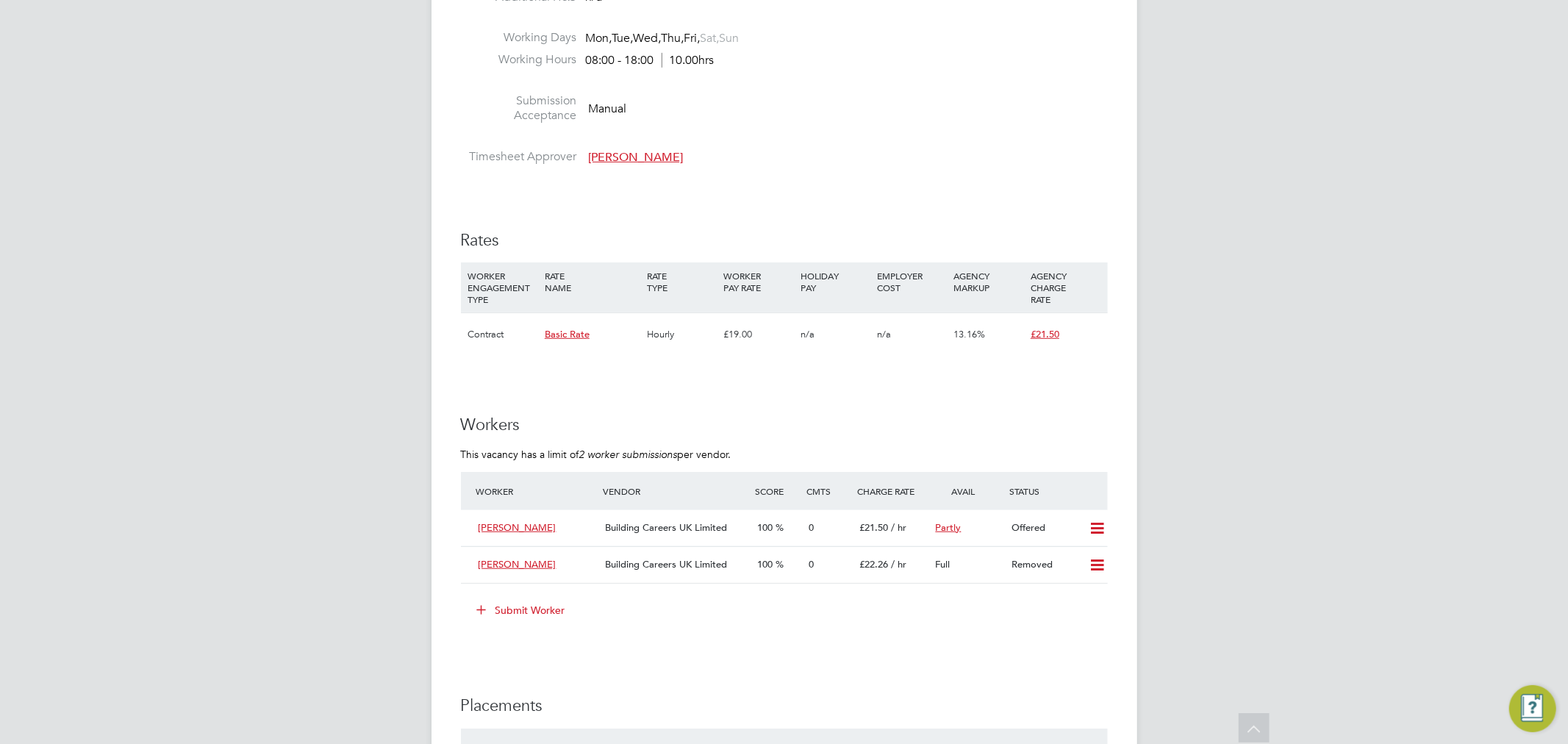
scroll to position [735, 0]
